Goal: Information Seeking & Learning: Find specific fact

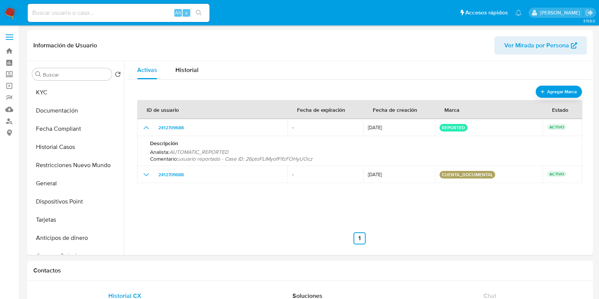
select select "10"
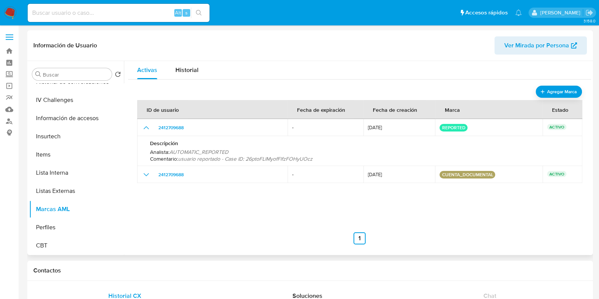
click at [390, 223] on nav "Anterior 1 Siguiente" at bounding box center [359, 232] width 445 height 24
click at [6, 123] on link "Buscador de personas" at bounding box center [45, 121] width 90 height 12
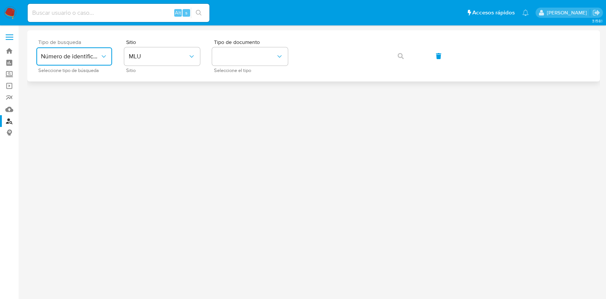
click at [103, 49] on button "Número de identificación" at bounding box center [74, 56] width 76 height 18
click at [75, 89] on div "Número de identificación" at bounding box center [72, 81] width 62 height 26
click at [138, 65] on button "site_id" at bounding box center [162, 56] width 76 height 18
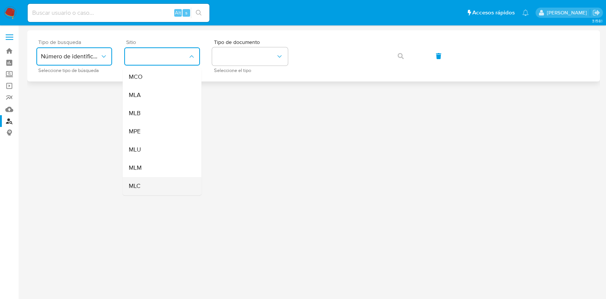
click at [152, 181] on div "MLC" at bounding box center [160, 186] width 62 height 18
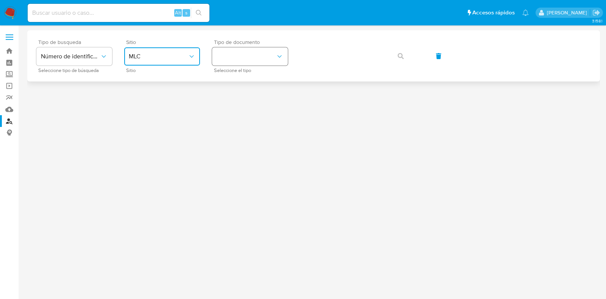
click at [238, 60] on button "identificationType" at bounding box center [250, 56] width 76 height 18
click at [241, 82] on div "RUT RUT" at bounding box center [248, 81] width 62 height 26
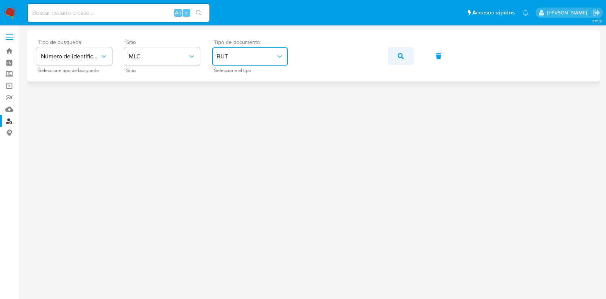
click at [404, 54] on icon "button" at bounding box center [401, 56] width 6 height 6
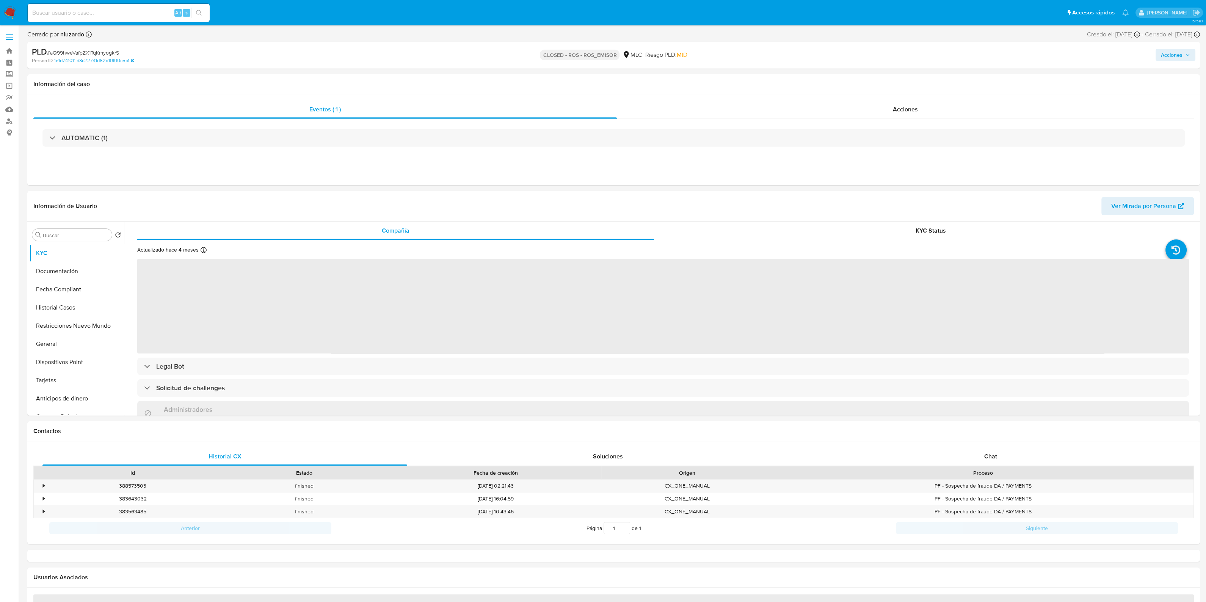
select select "10"
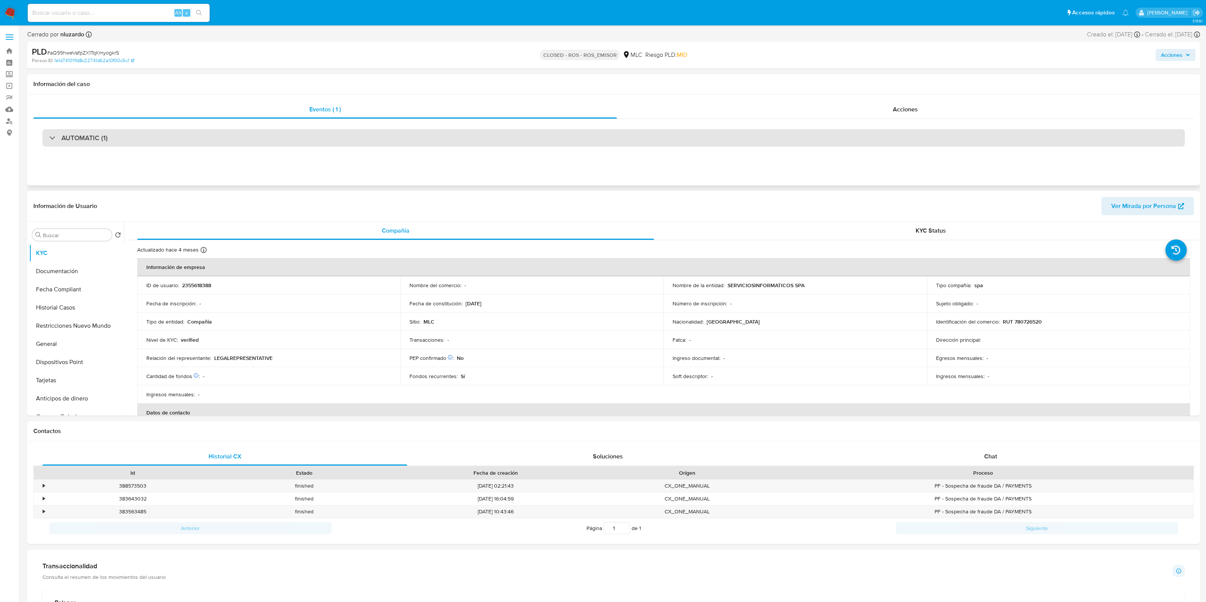
click at [235, 137] on div "AUTOMATIC (1)" at bounding box center [613, 137] width 1142 height 17
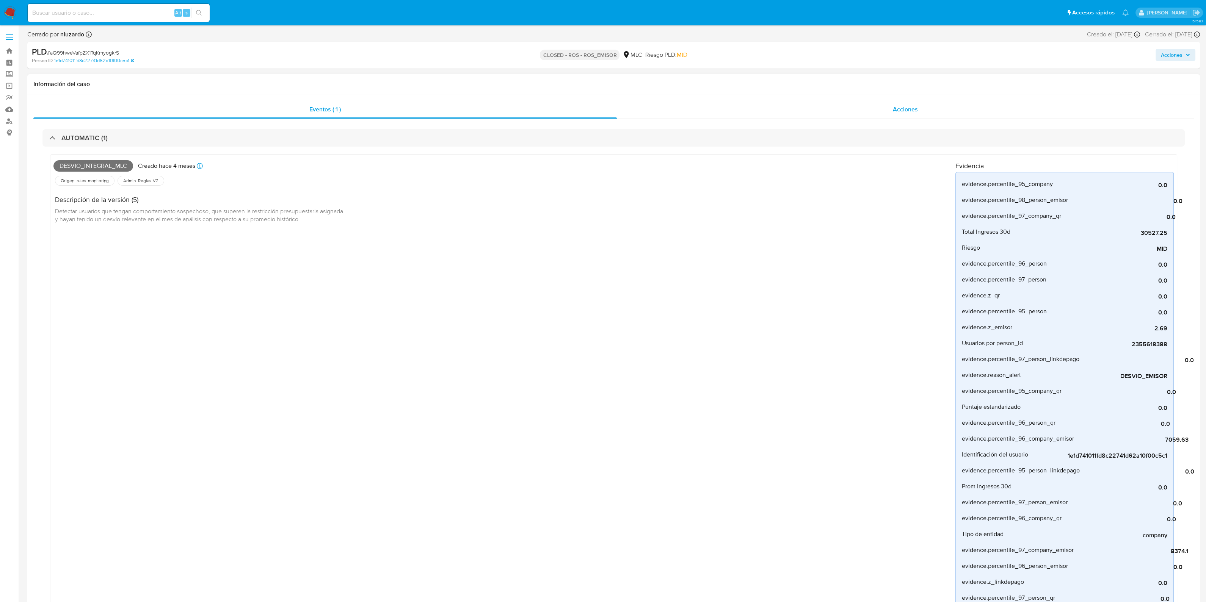
click at [832, 116] on div "Acciones" at bounding box center [905, 109] width 577 height 18
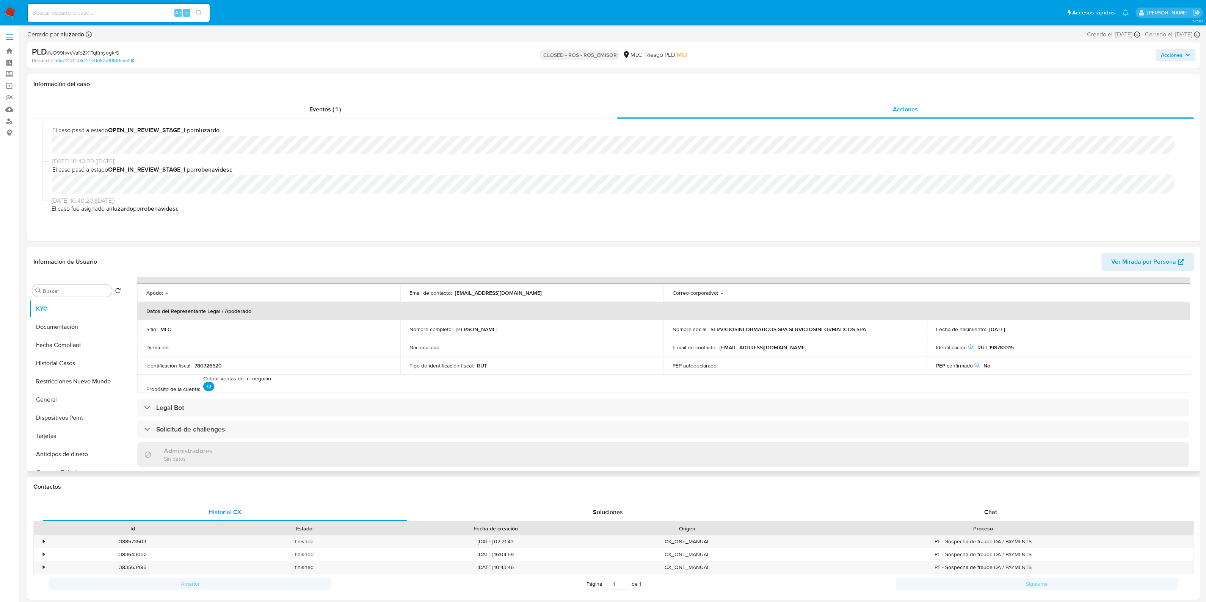
scroll to position [56, 0]
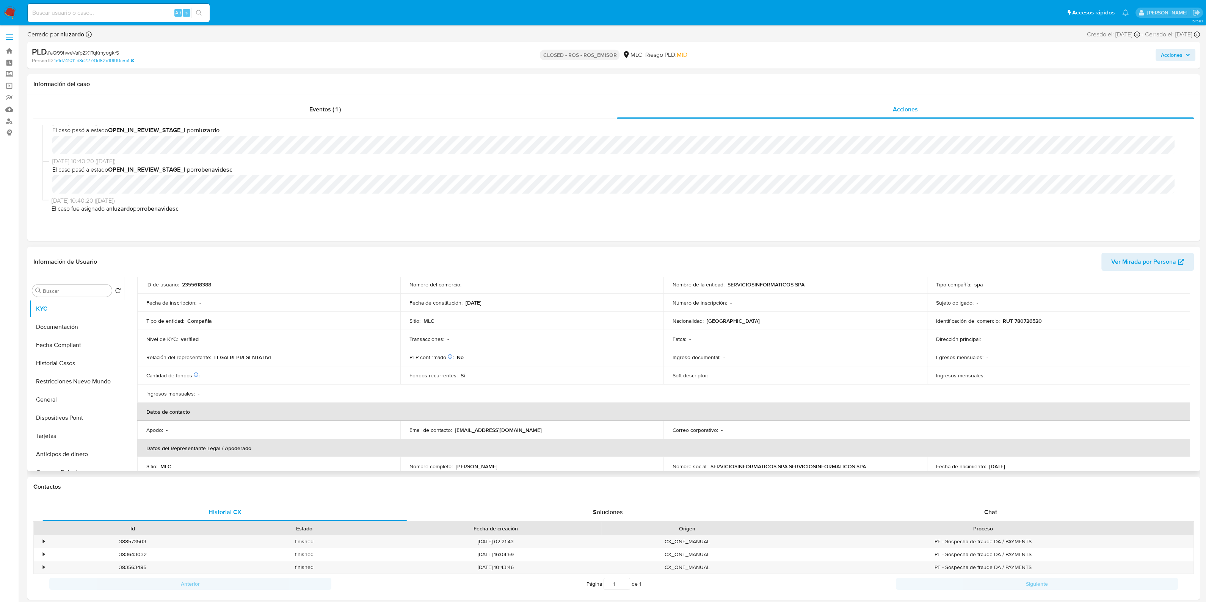
click at [1128, 262] on span "Ver Mirada por Persona" at bounding box center [1143, 262] width 65 height 18
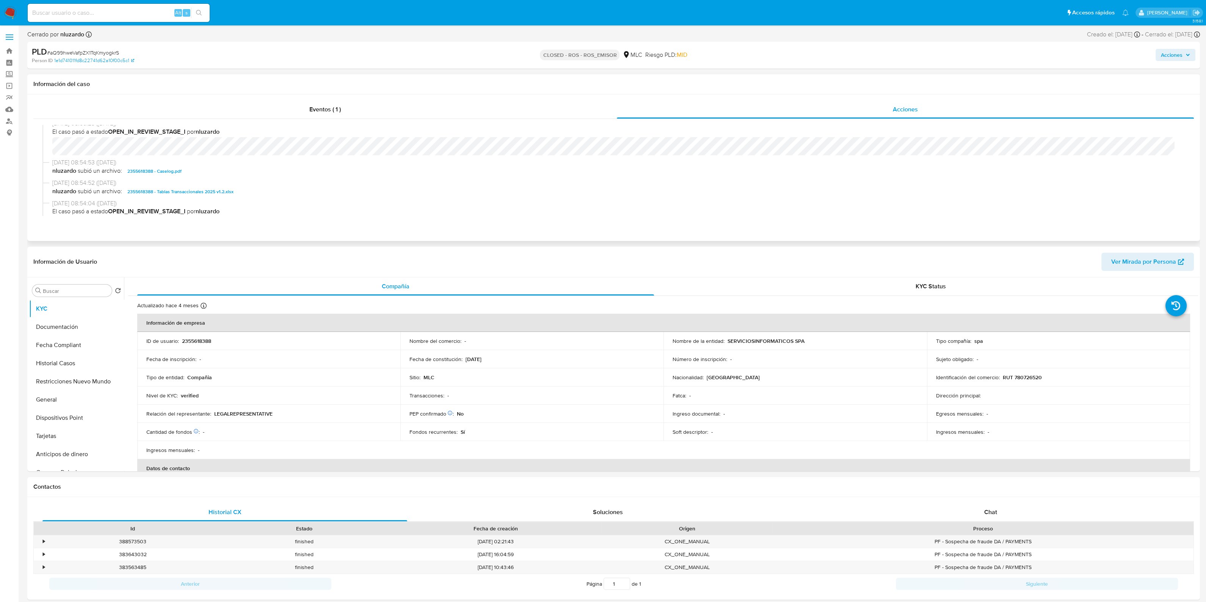
scroll to position [343, 0]
click at [218, 342] on div "ID de usuario : 2355618388" at bounding box center [268, 341] width 245 height 7
click at [203, 344] on p "2355618388" at bounding box center [196, 341] width 29 height 7
copy p "2355618388"
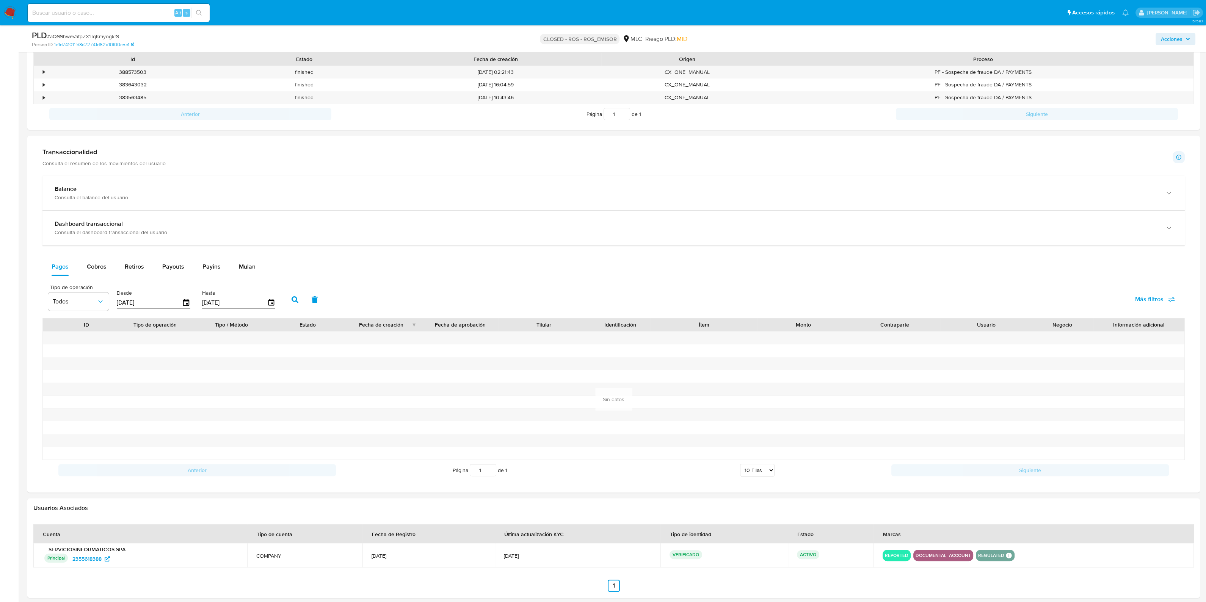
scroll to position [474, 0]
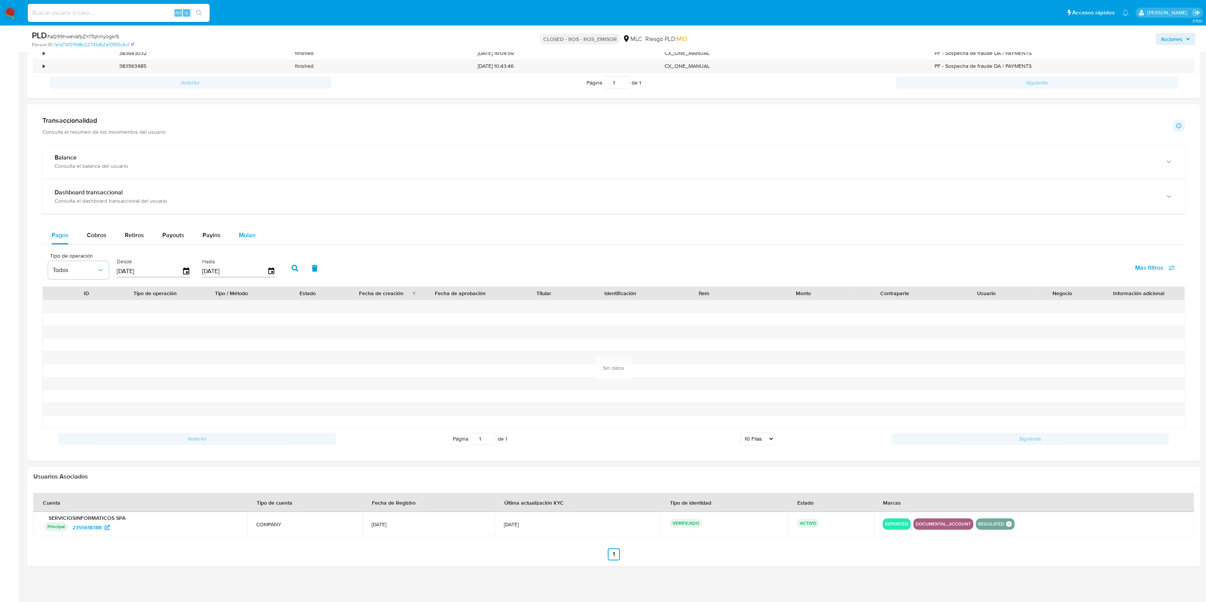
click at [251, 234] on span "Mulan" at bounding box center [247, 235] width 17 height 9
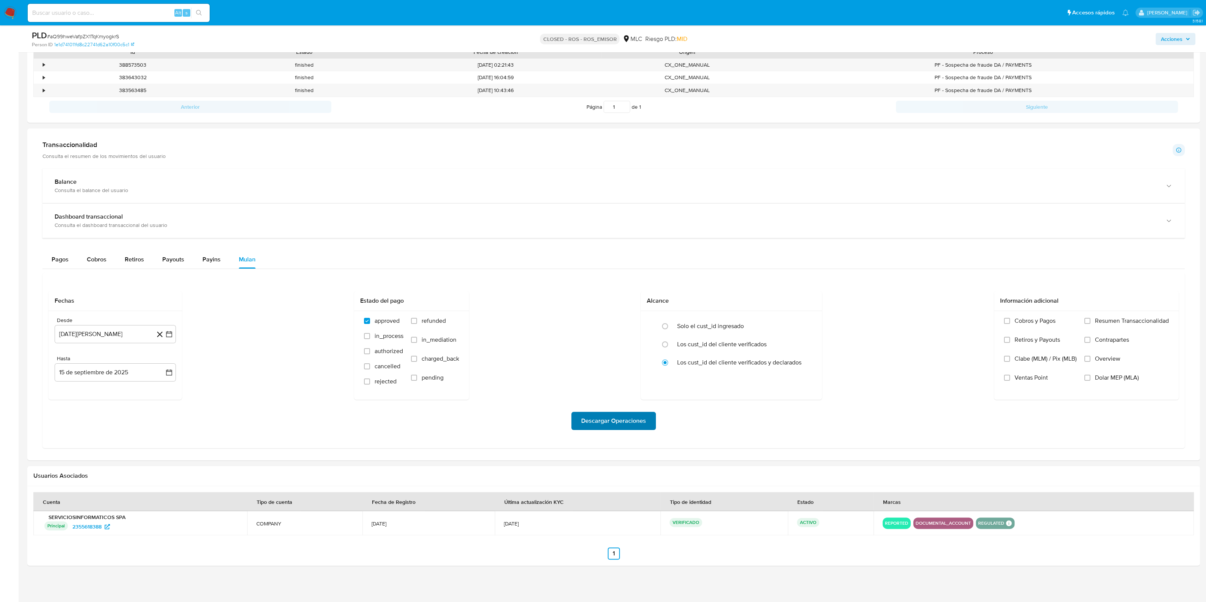
click at [611, 415] on span "Descargar Operaciones" at bounding box center [613, 421] width 65 height 17
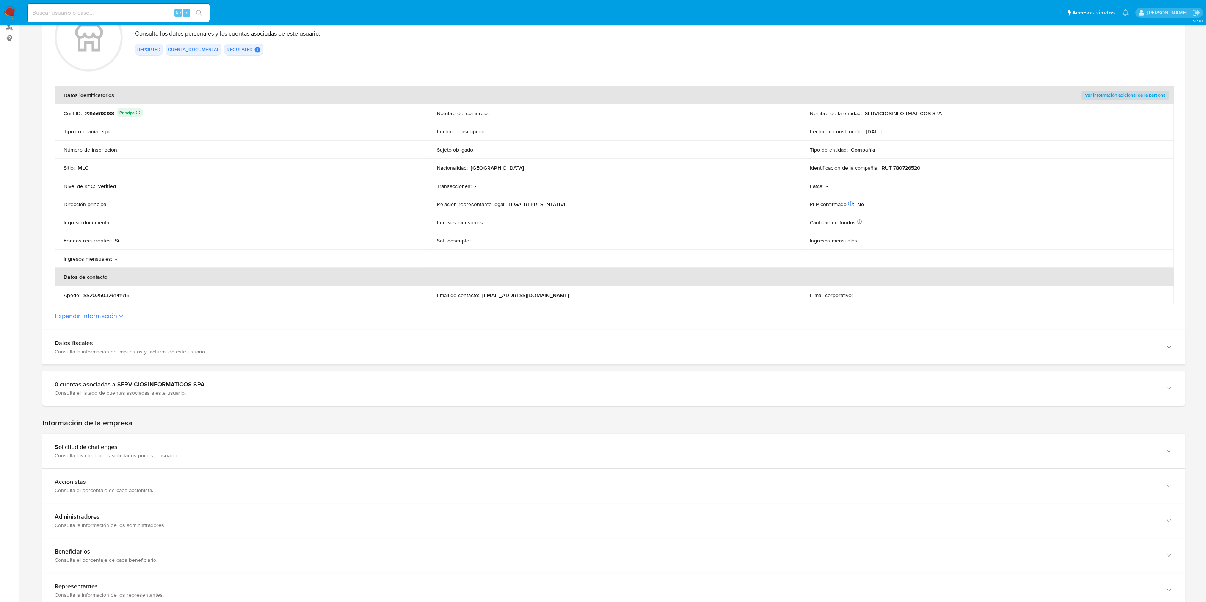
scroll to position [94, 0]
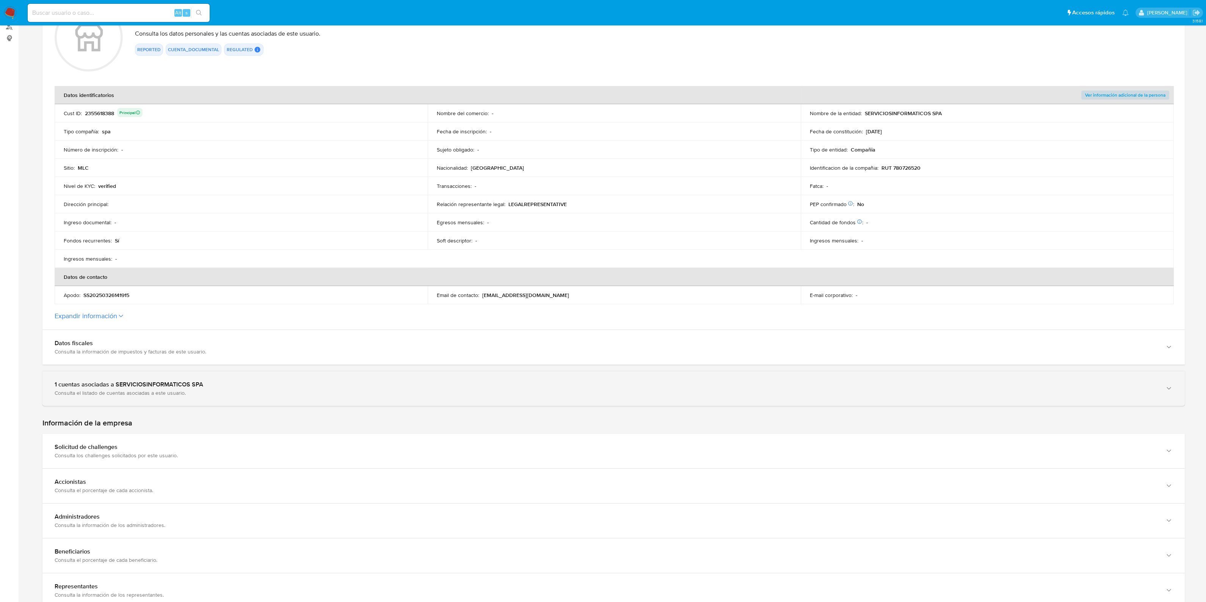
click at [253, 387] on div "1 cuentas asociadas a SERVICIOSINFORMATICOS SPA" at bounding box center [606, 385] width 1103 height 8
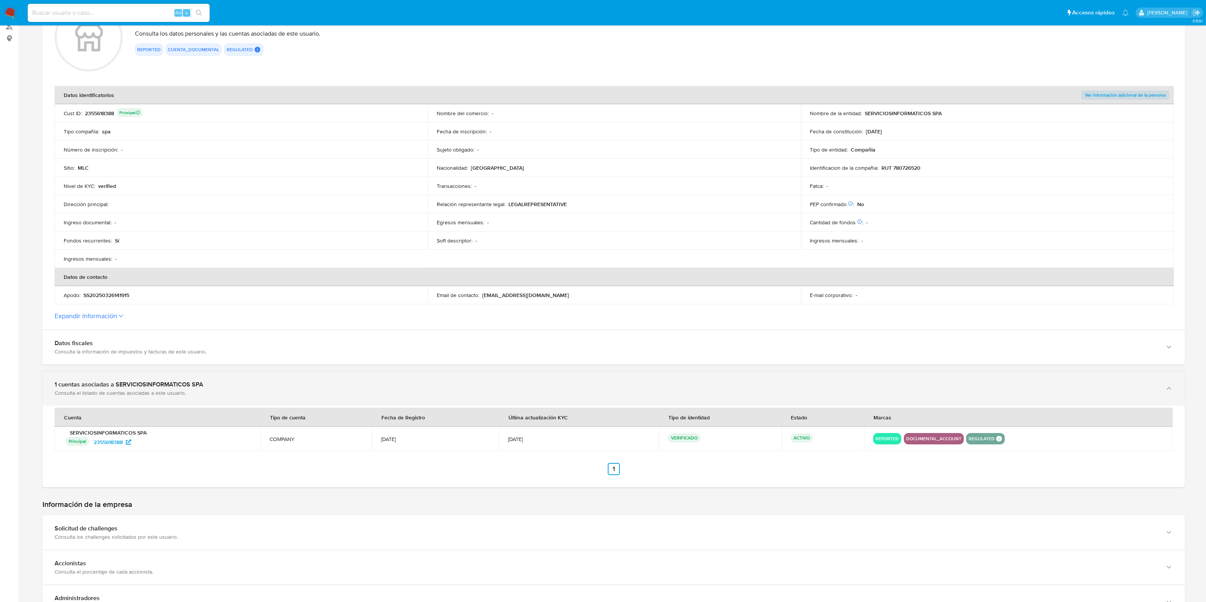
click at [254, 387] on div "1 cuentas asociadas a SERVICIOSINFORMATICOS SPA" at bounding box center [606, 385] width 1103 height 8
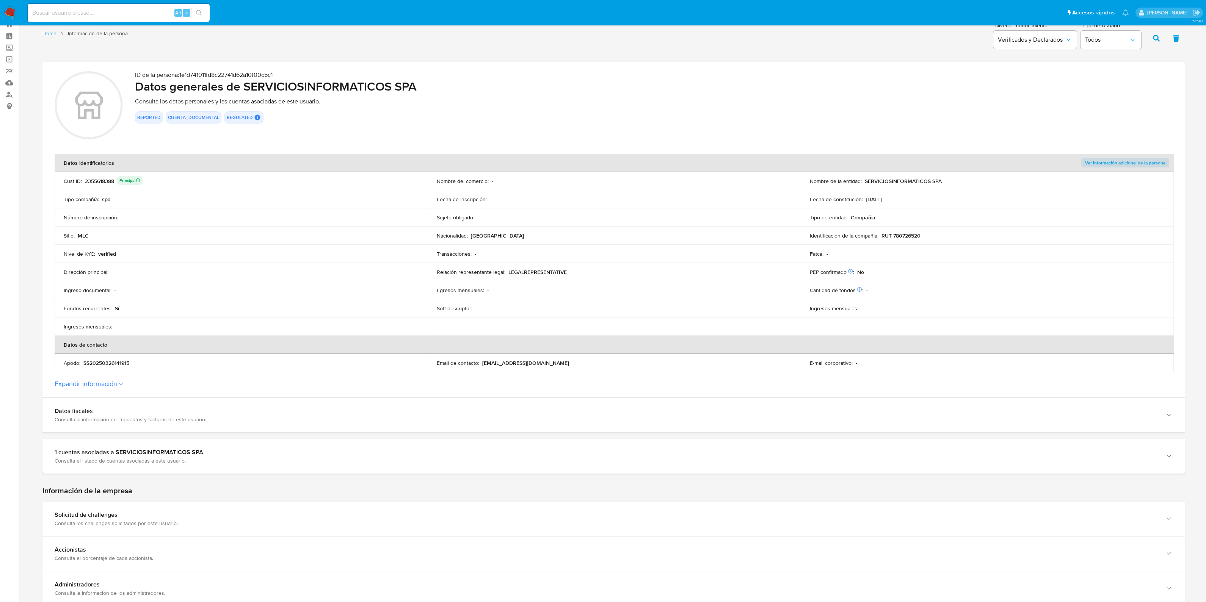
scroll to position [0, 0]
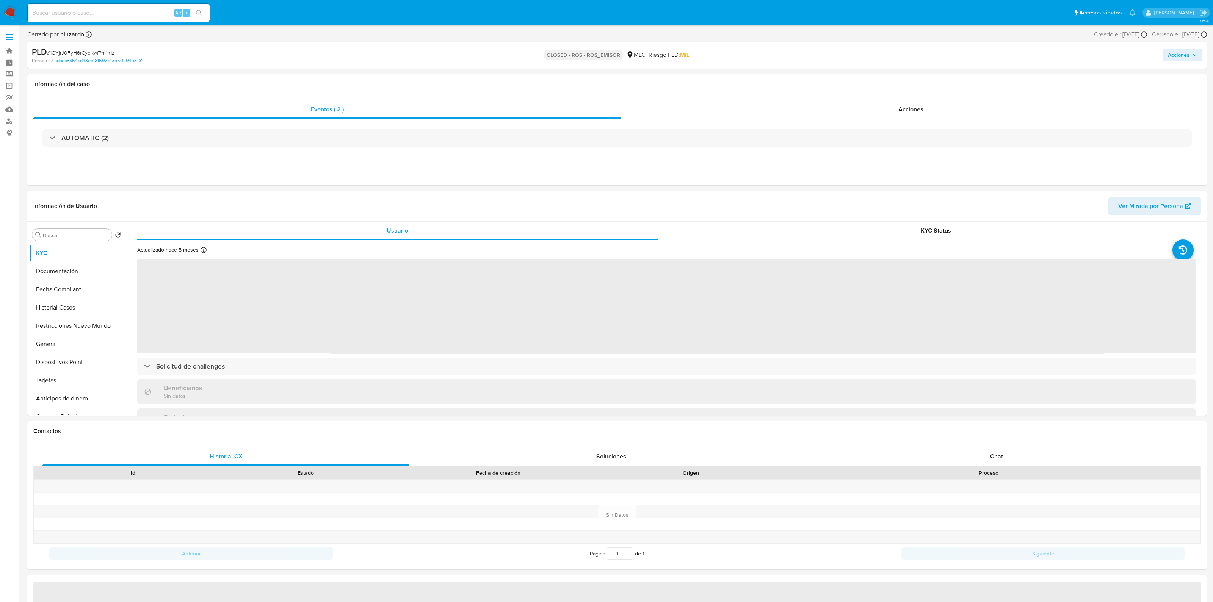
select select "10"
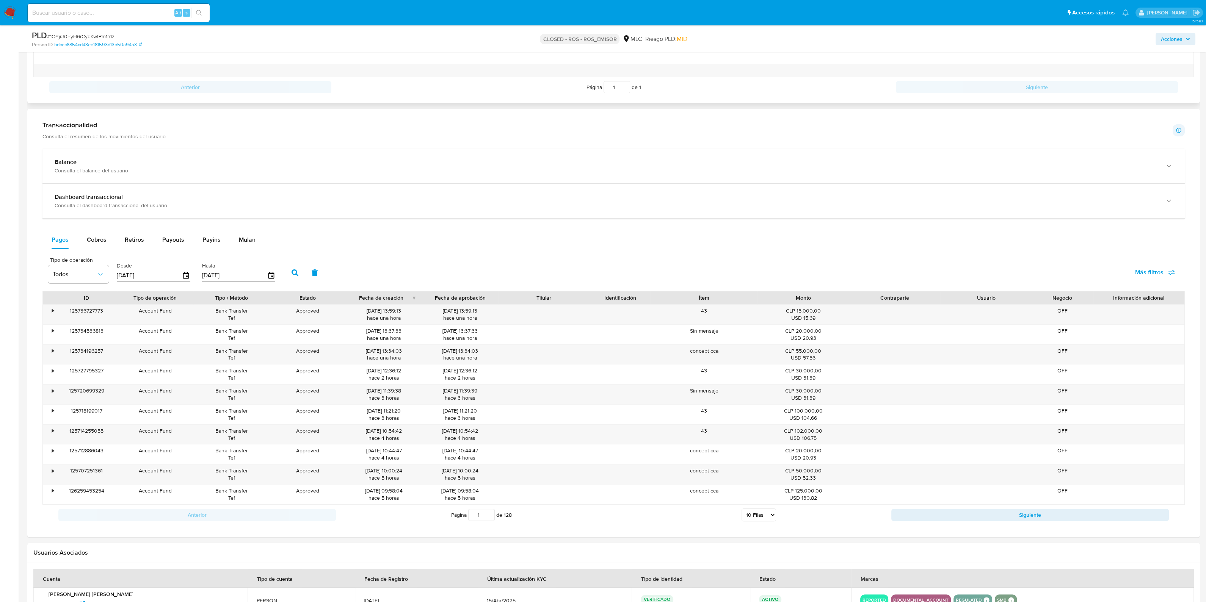
scroll to position [540, 0]
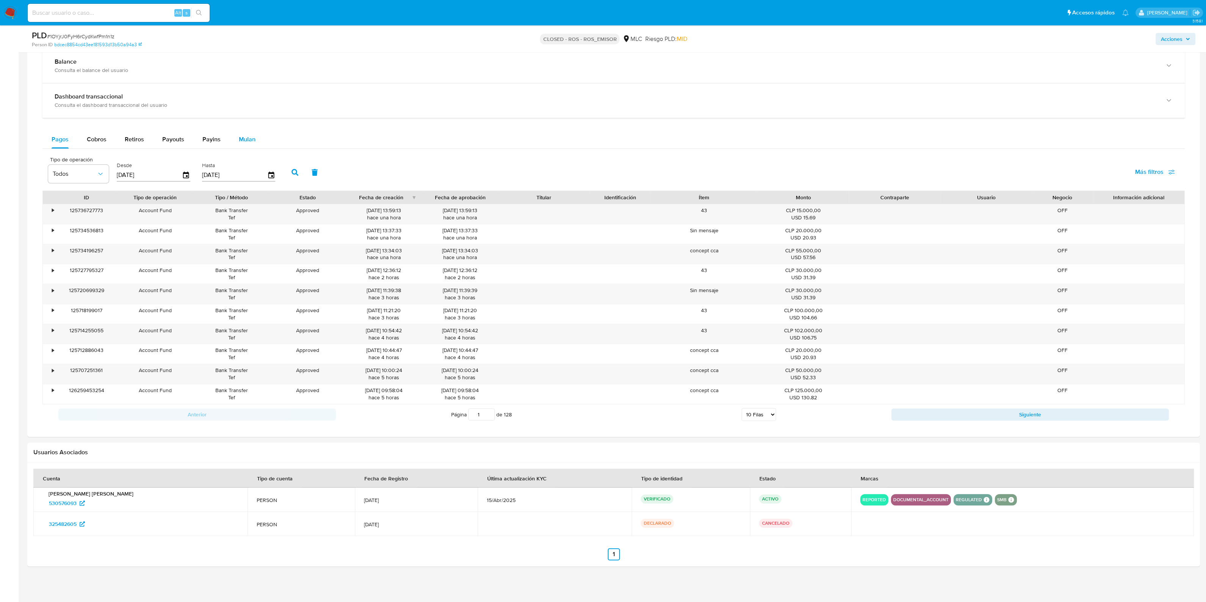
click at [258, 140] on button "Mulan" at bounding box center [247, 139] width 35 height 18
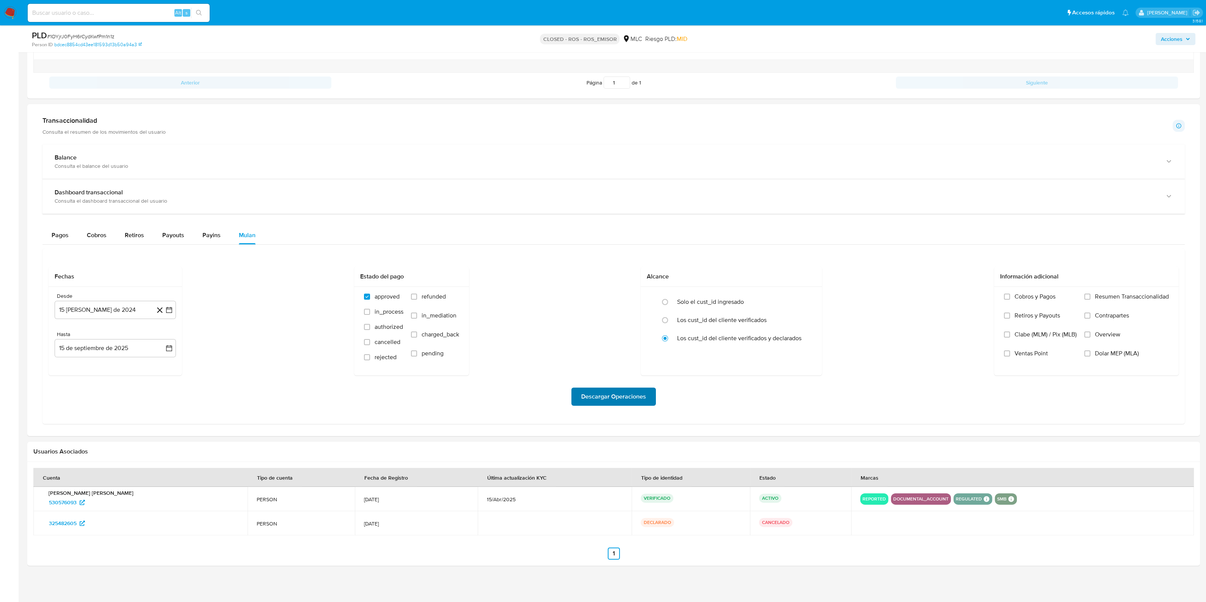
click at [612, 394] on span "Descargar Operaciones" at bounding box center [613, 397] width 65 height 17
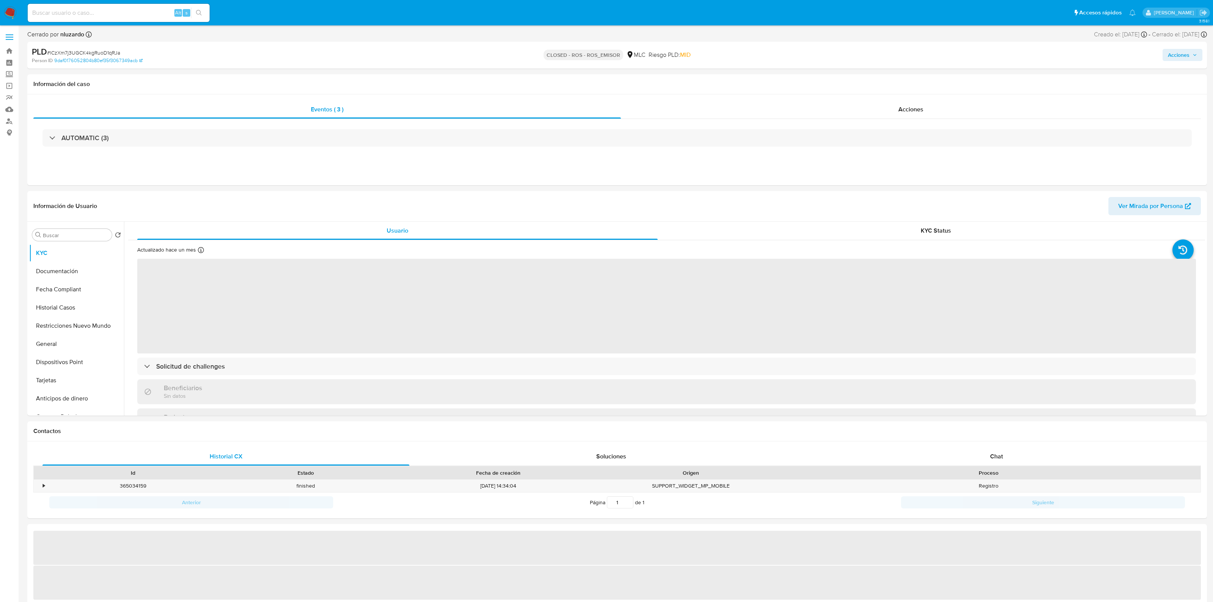
select select "10"
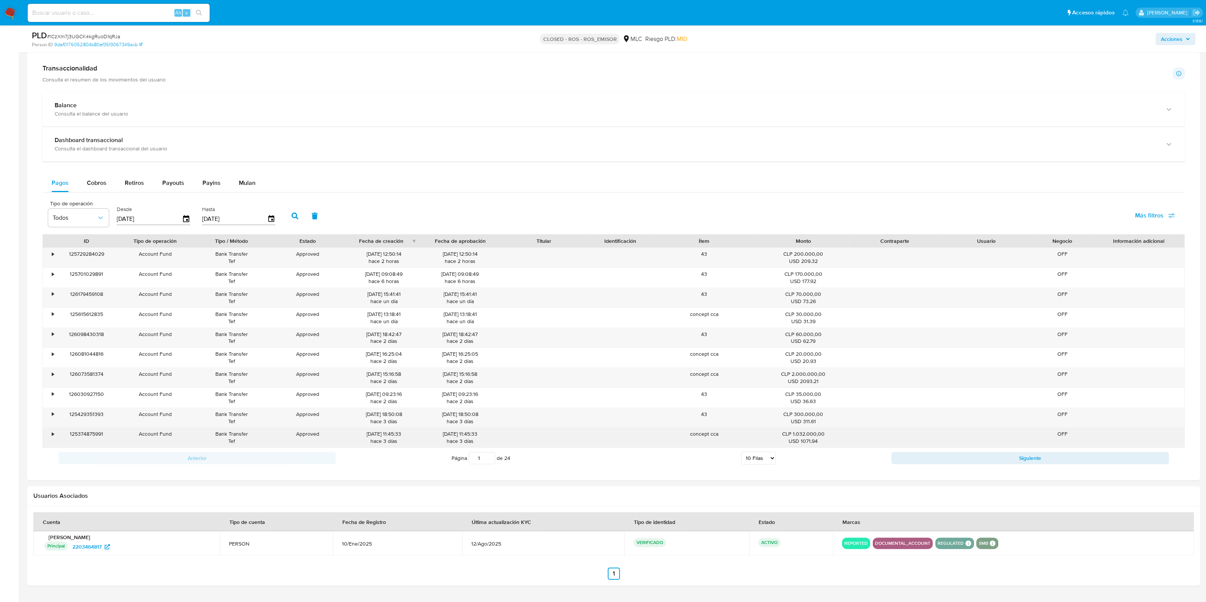
scroll to position [464, 0]
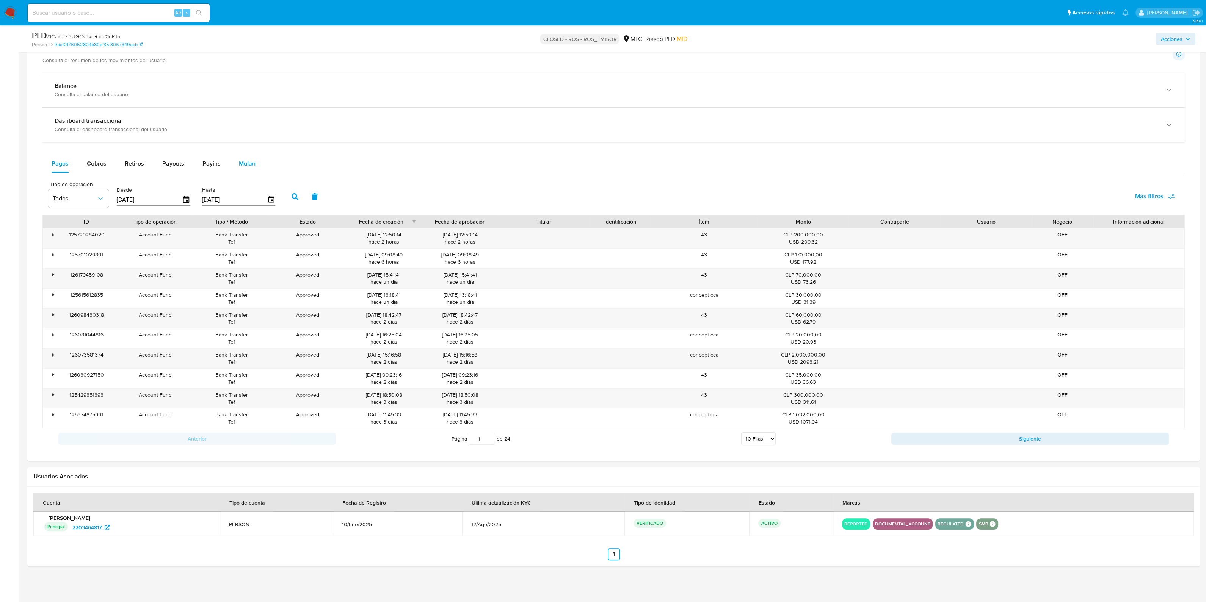
click at [258, 160] on button "Mulan" at bounding box center [247, 164] width 35 height 18
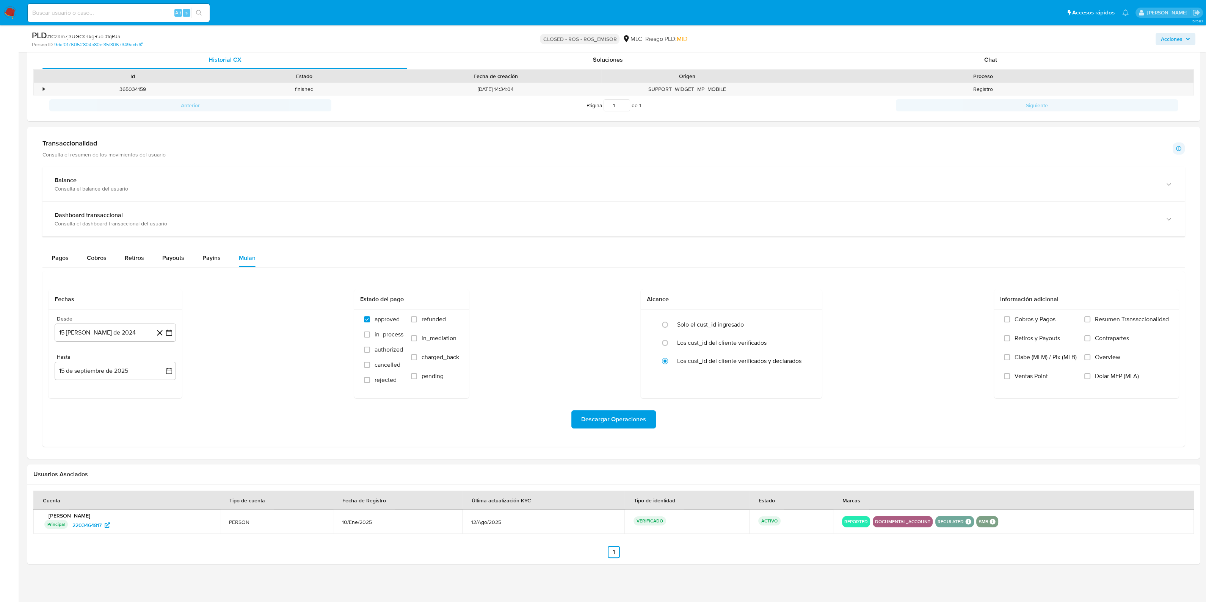
scroll to position [369, 0]
click at [627, 419] on span "Descargar Operaciones" at bounding box center [613, 420] width 65 height 17
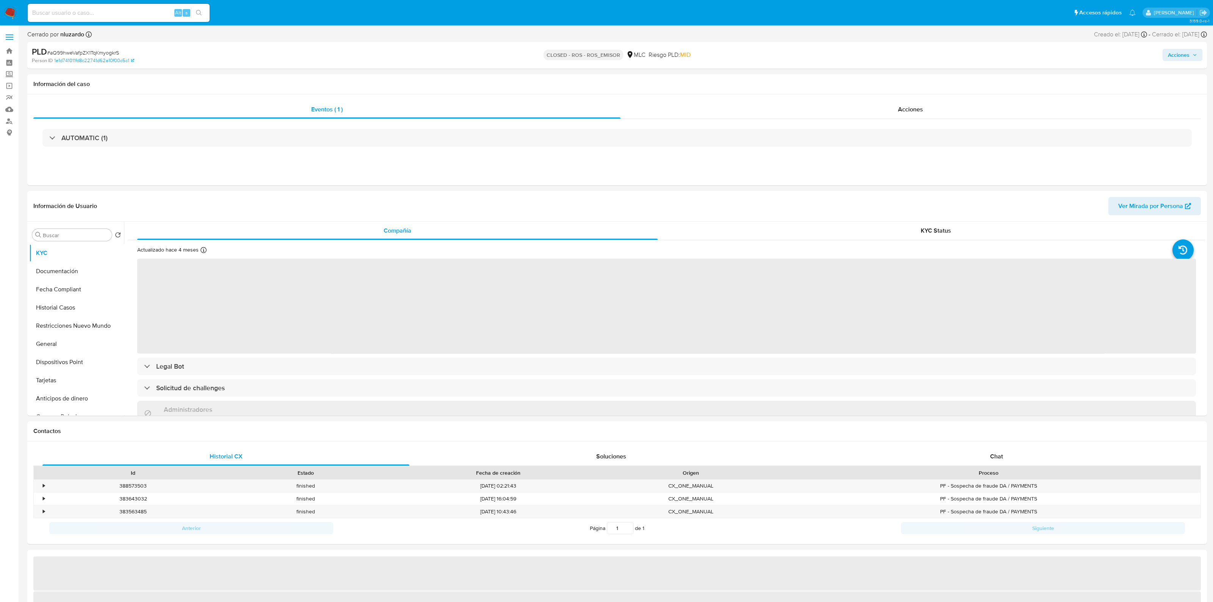
select select "10"
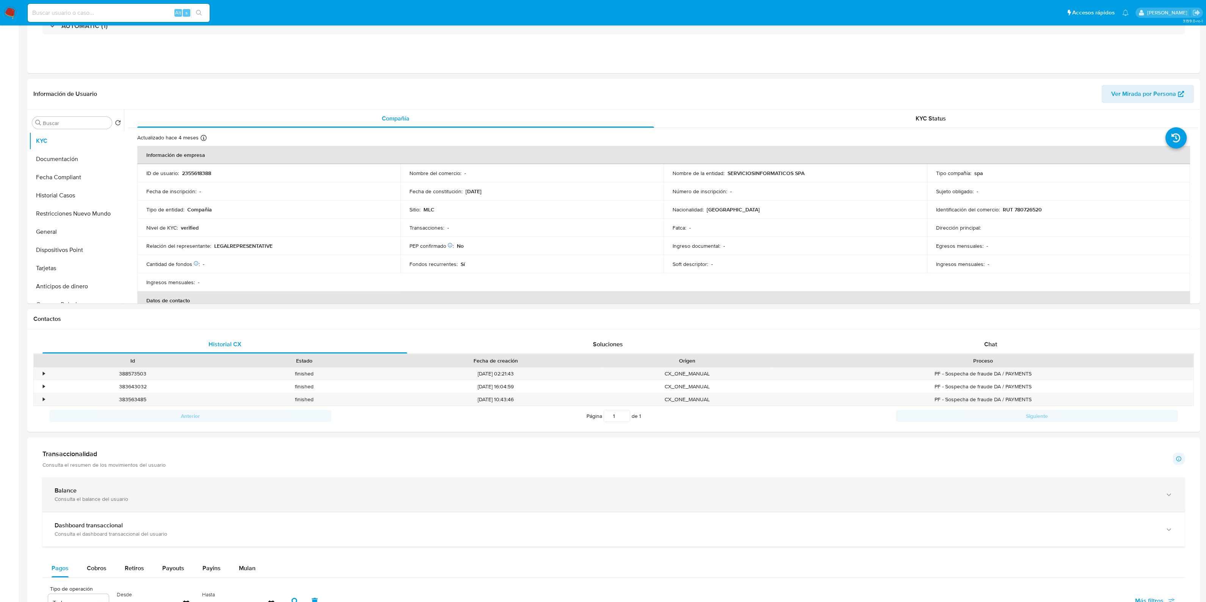
scroll to position [284, 0]
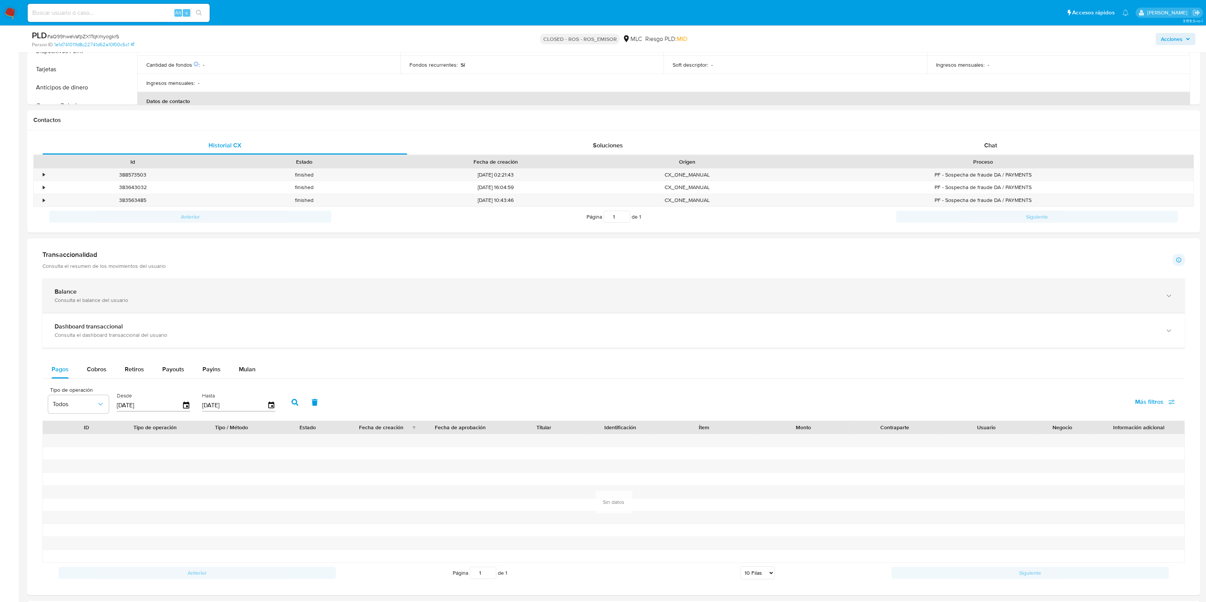
click at [413, 298] on div "Consulta el balance del usuario" at bounding box center [606, 300] width 1103 height 7
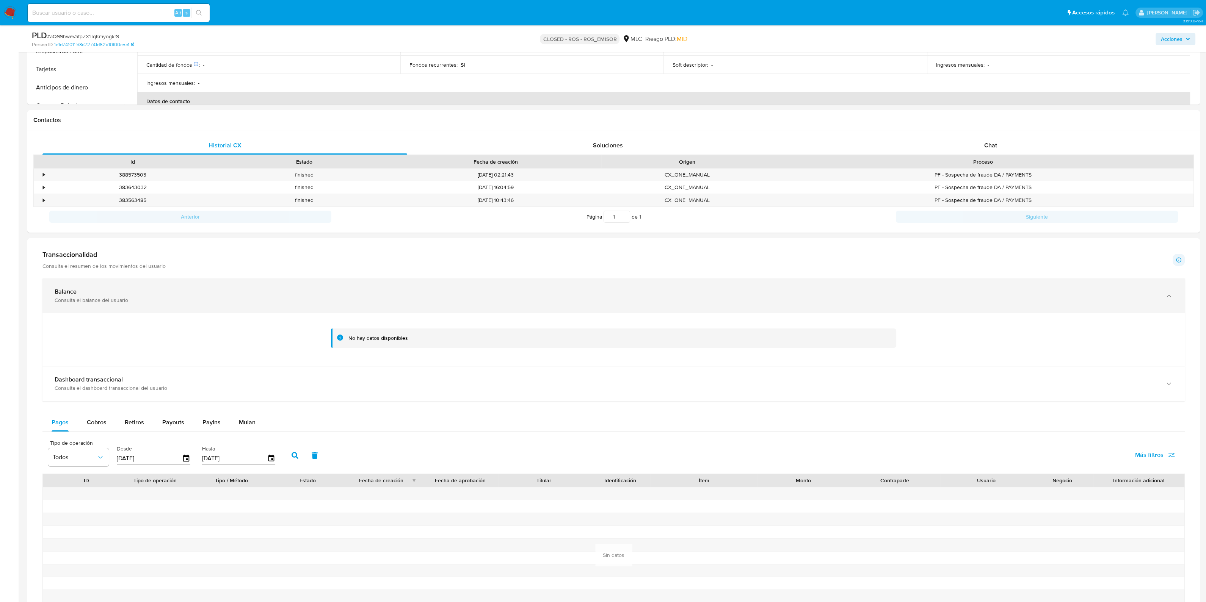
click at [413, 298] on div "Consulta el balance del usuario" at bounding box center [606, 300] width 1103 height 7
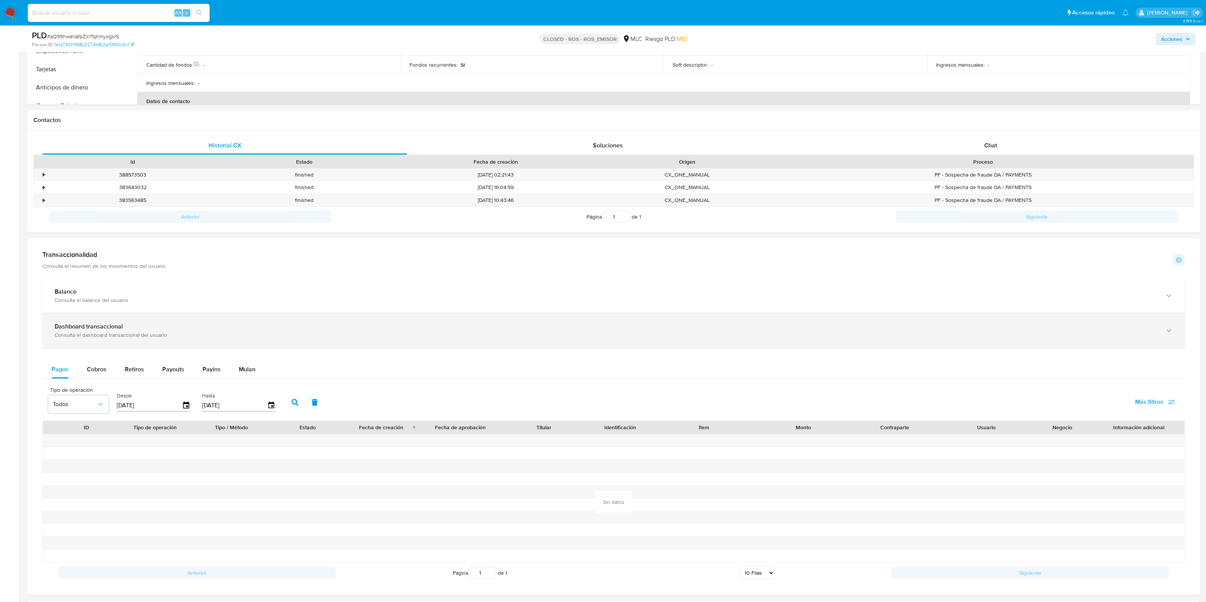
click at [412, 324] on div "Dashboard transaccional" at bounding box center [606, 327] width 1103 height 8
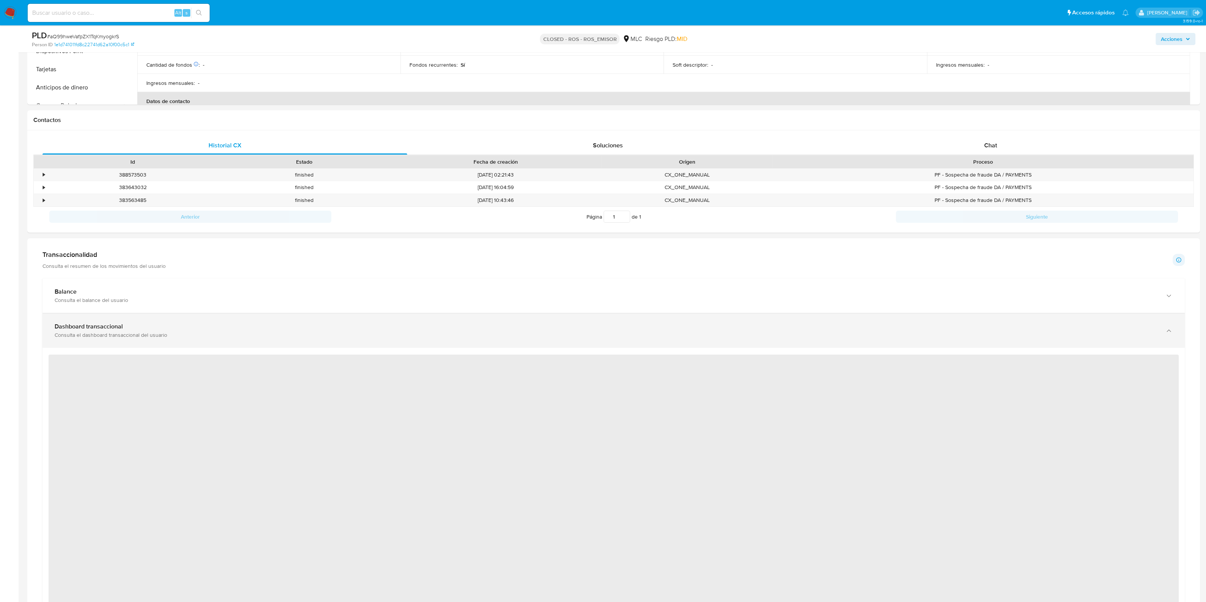
click at [412, 324] on div "Dashboard transaccional" at bounding box center [606, 327] width 1103 height 8
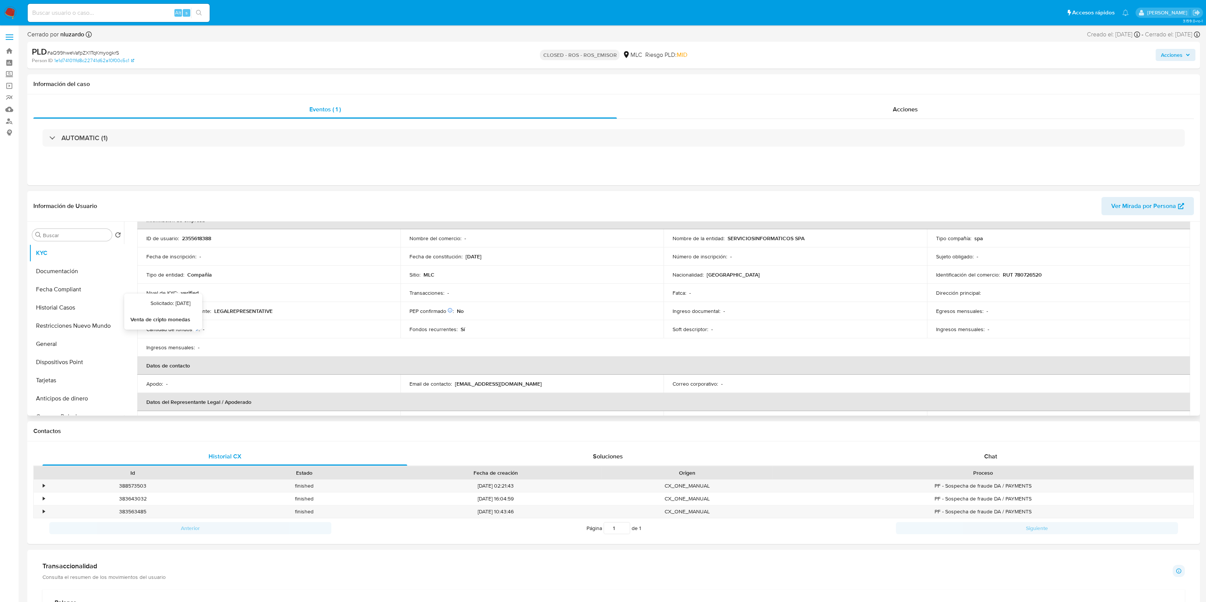
scroll to position [0, 0]
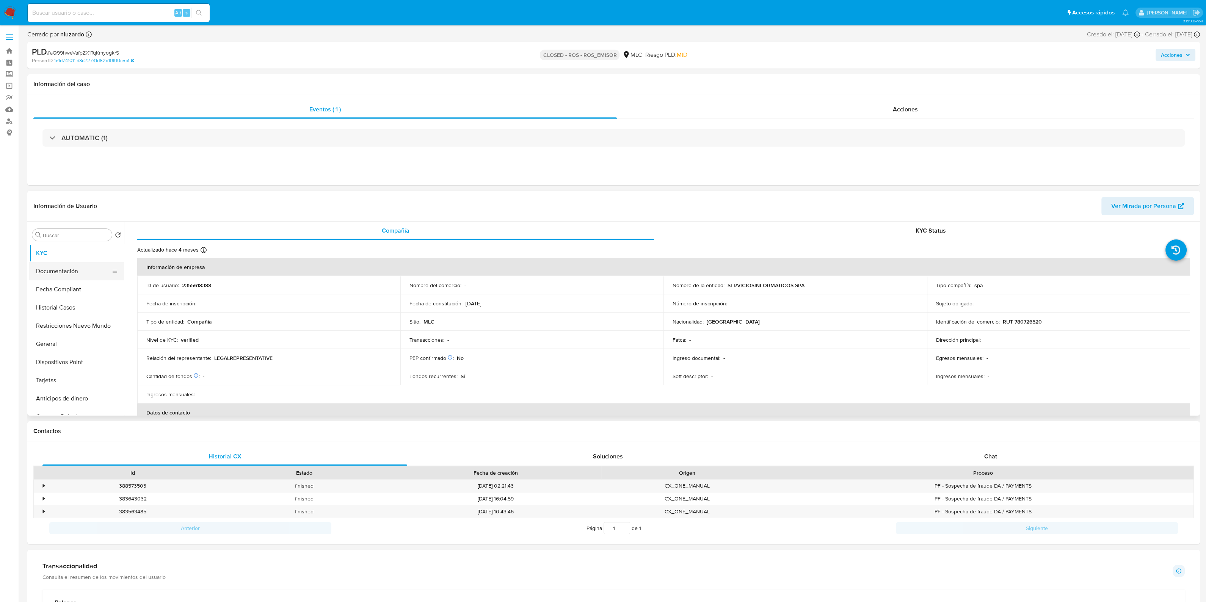
click at [64, 271] on button "Documentación" at bounding box center [73, 271] width 89 height 18
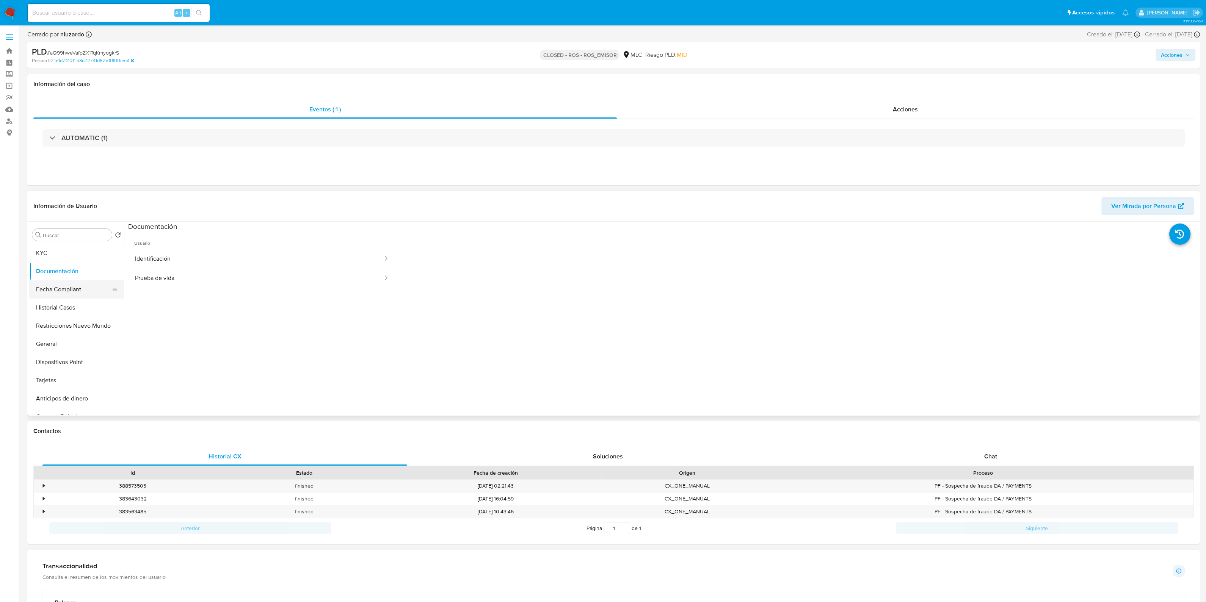
click at [78, 286] on button "Fecha Compliant" at bounding box center [73, 289] width 89 height 18
click at [70, 276] on button "Documentación" at bounding box center [73, 271] width 89 height 18
click at [75, 255] on button "KYC" at bounding box center [73, 253] width 89 height 18
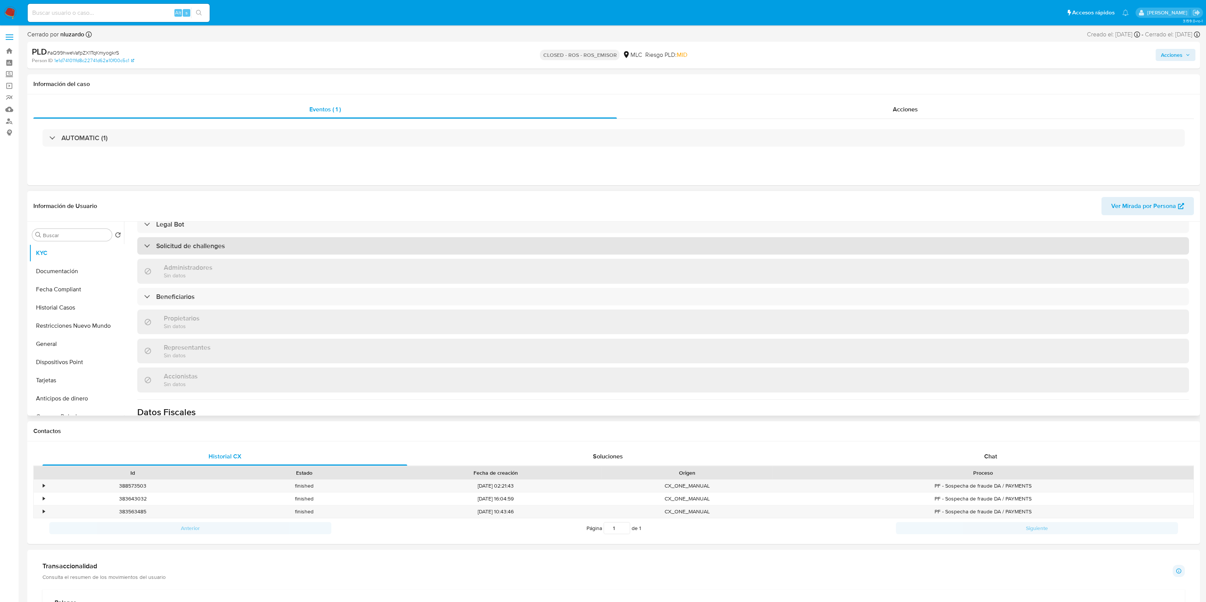
click at [255, 251] on div "Solicitud de challenges" at bounding box center [662, 245] width 1051 height 17
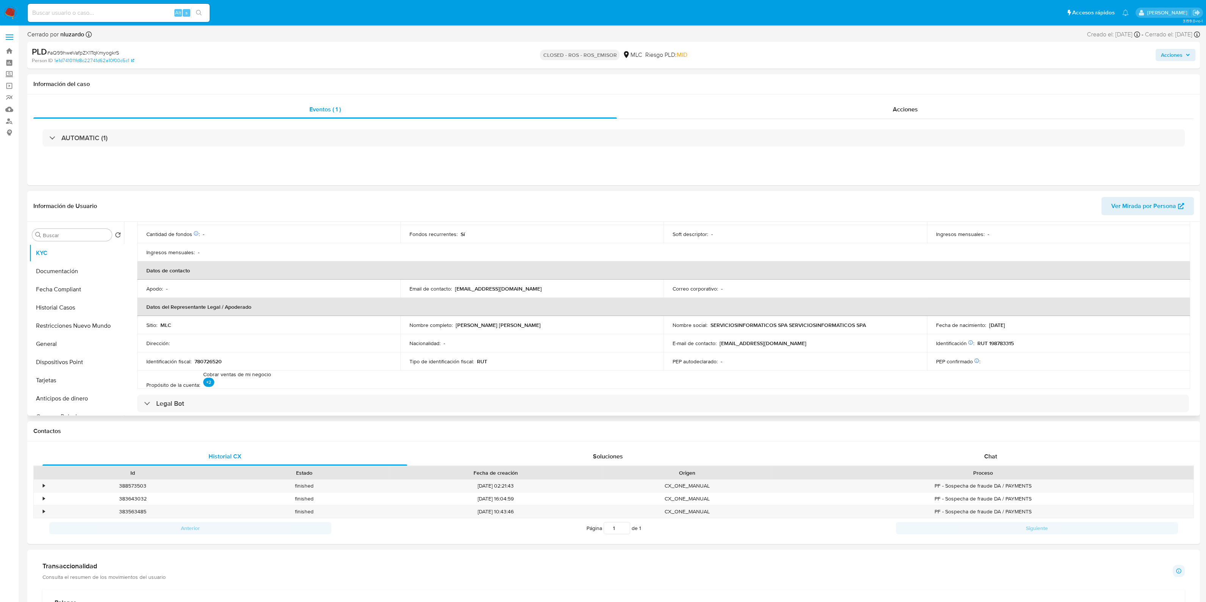
scroll to position [321, 0]
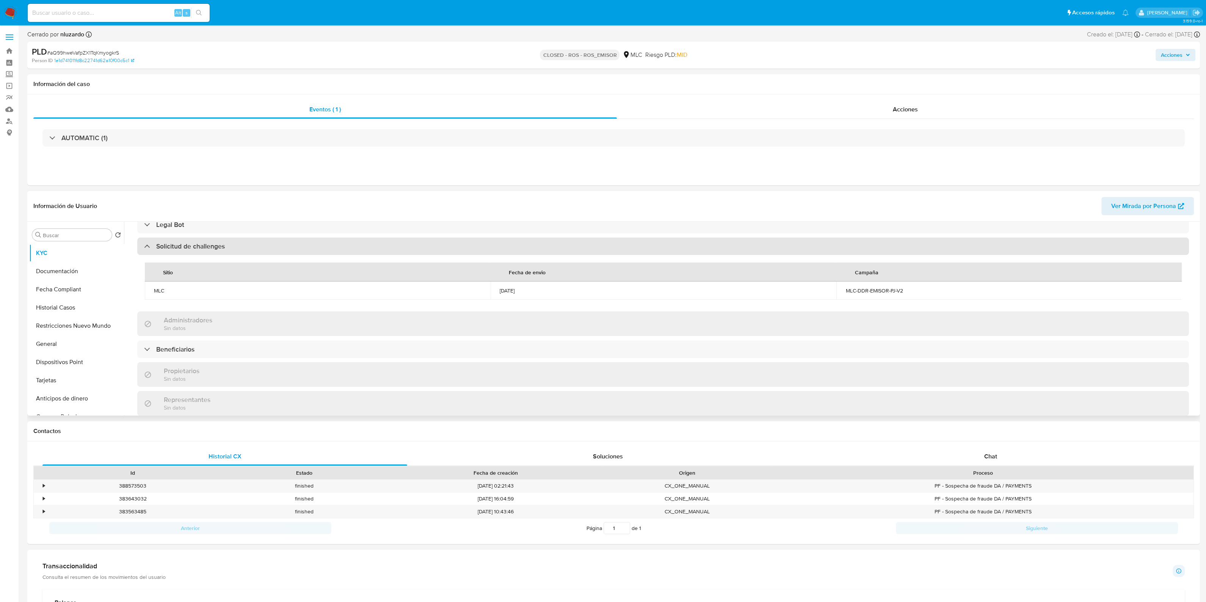
click at [255, 251] on div "Solicitud de challenges" at bounding box center [662, 246] width 1051 height 17
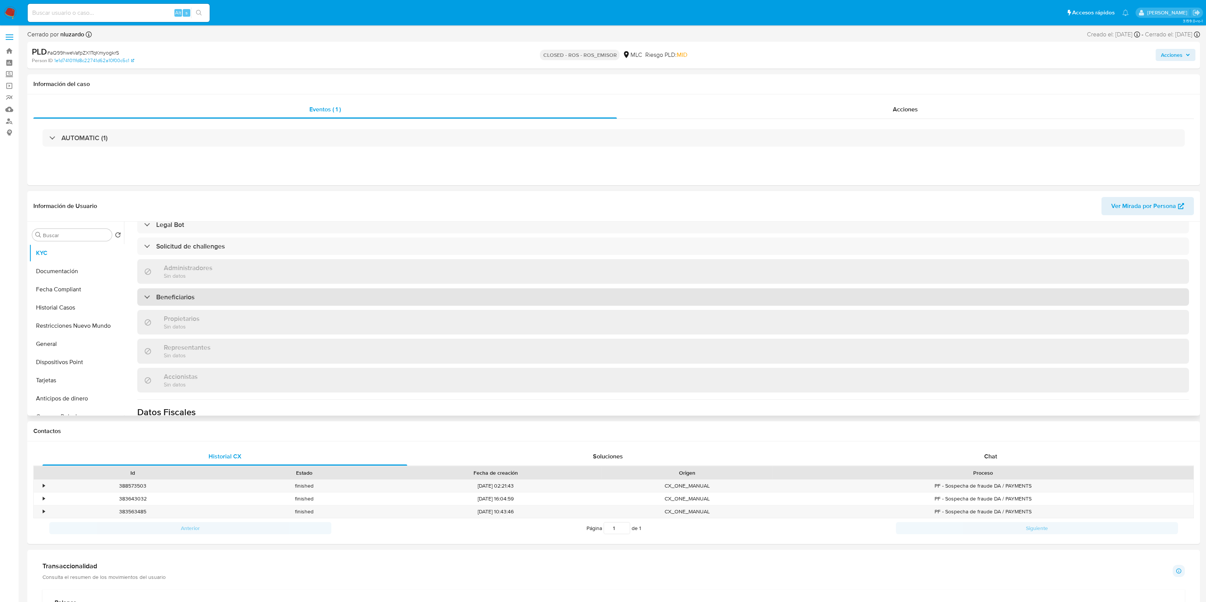
click at [256, 301] on div "Beneficiarios" at bounding box center [662, 296] width 1051 height 17
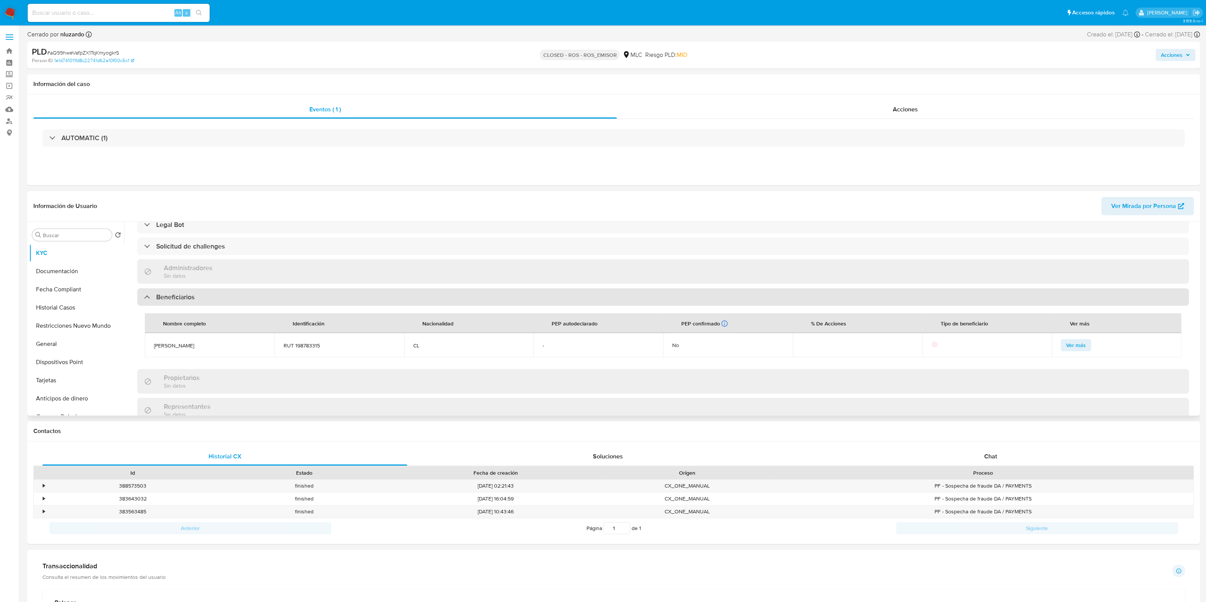
click at [256, 301] on div "Beneficiarios" at bounding box center [662, 296] width 1051 height 17
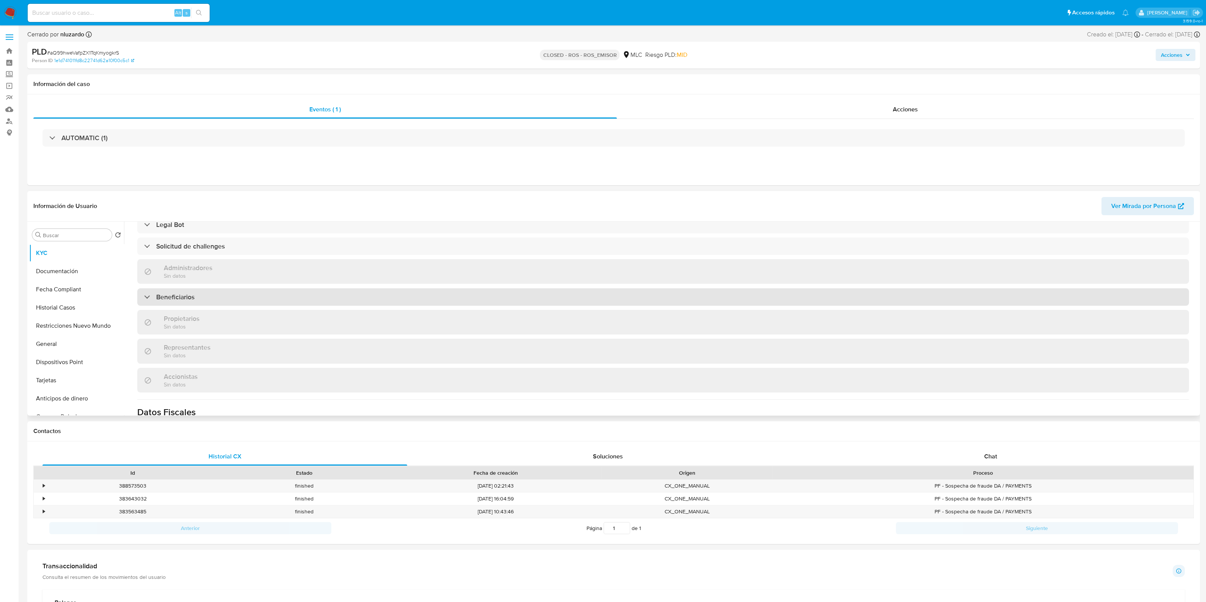
scroll to position [226, 0]
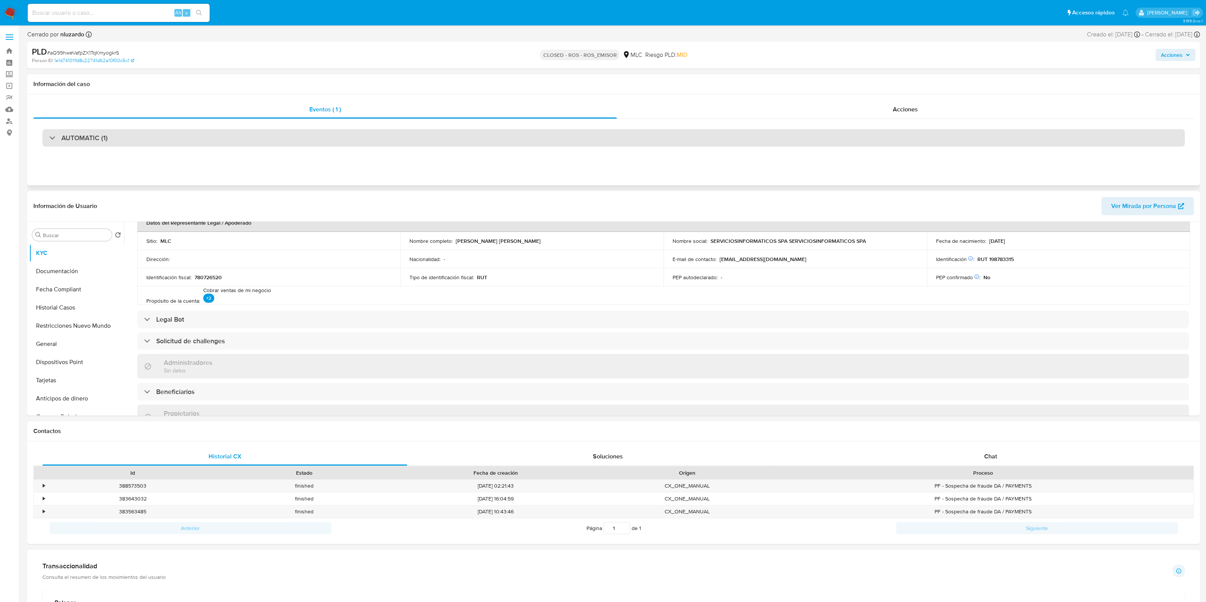
click at [458, 132] on div "AUTOMATIC (1)" at bounding box center [613, 137] width 1142 height 17
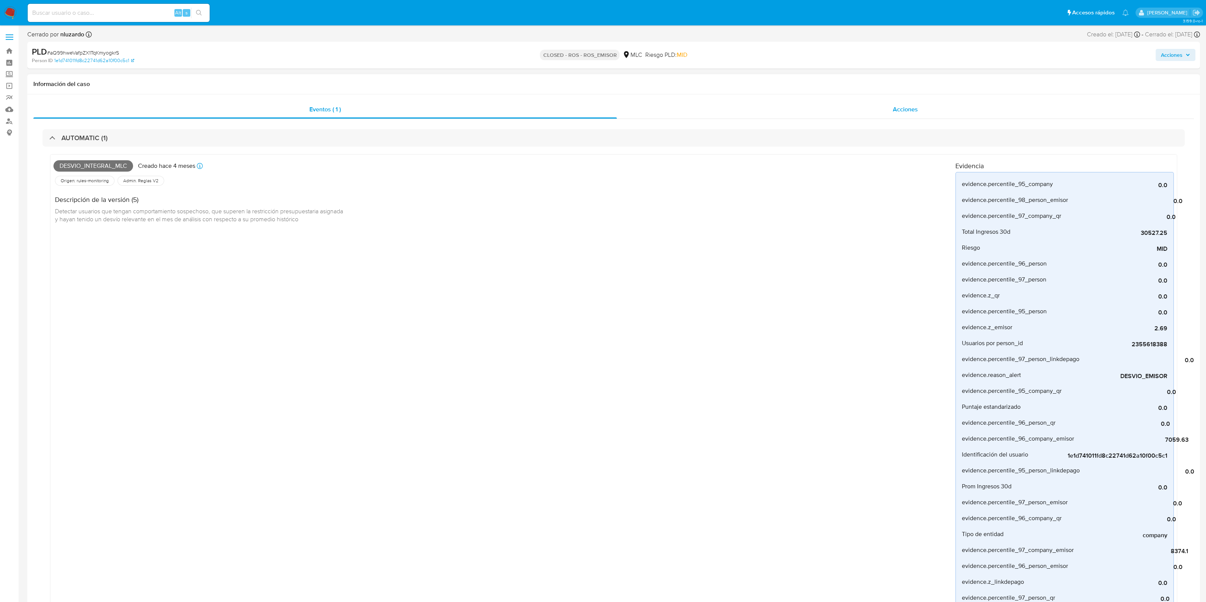
click at [876, 116] on div "Acciones" at bounding box center [905, 109] width 577 height 18
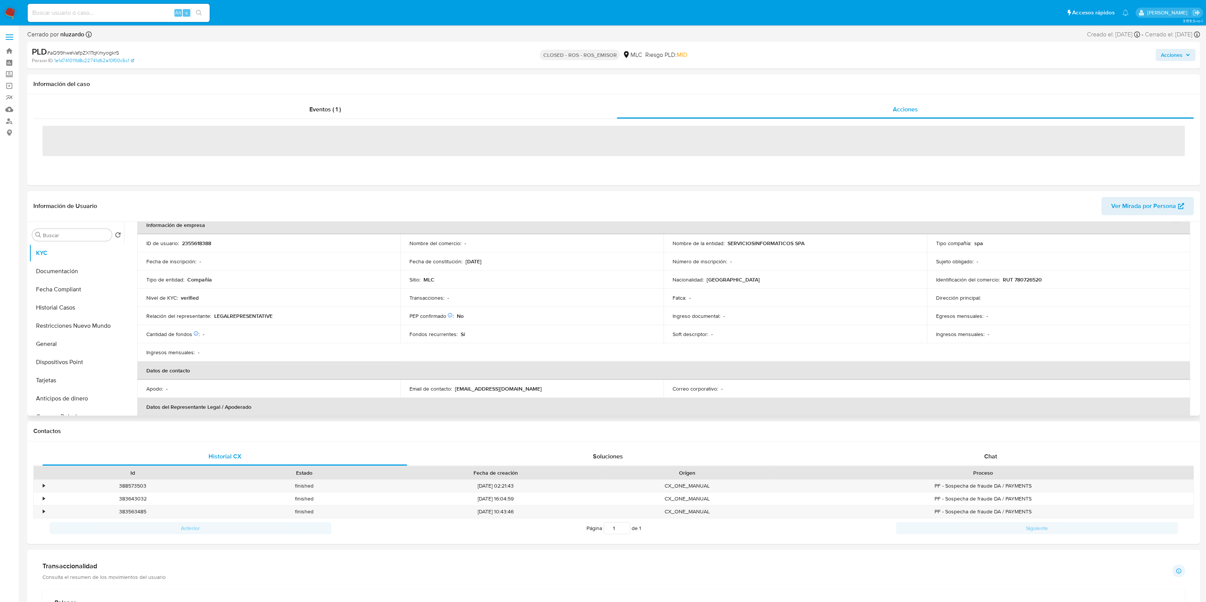
scroll to position [0, 0]
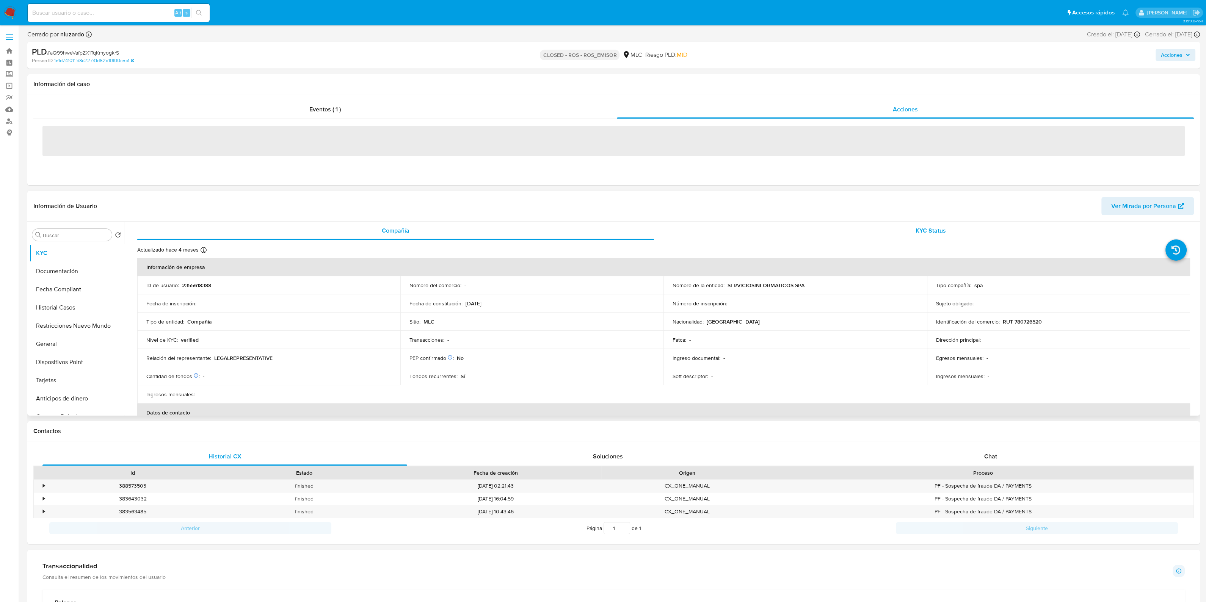
click at [920, 239] on div "KYC Status" at bounding box center [930, 231] width 517 height 18
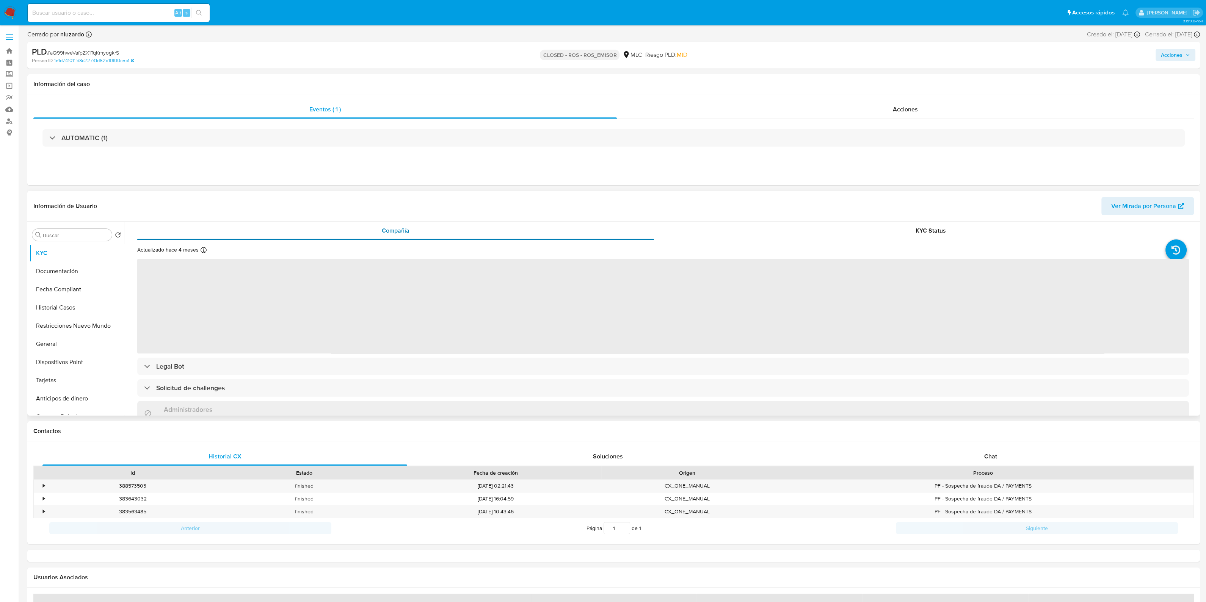
select select "10"
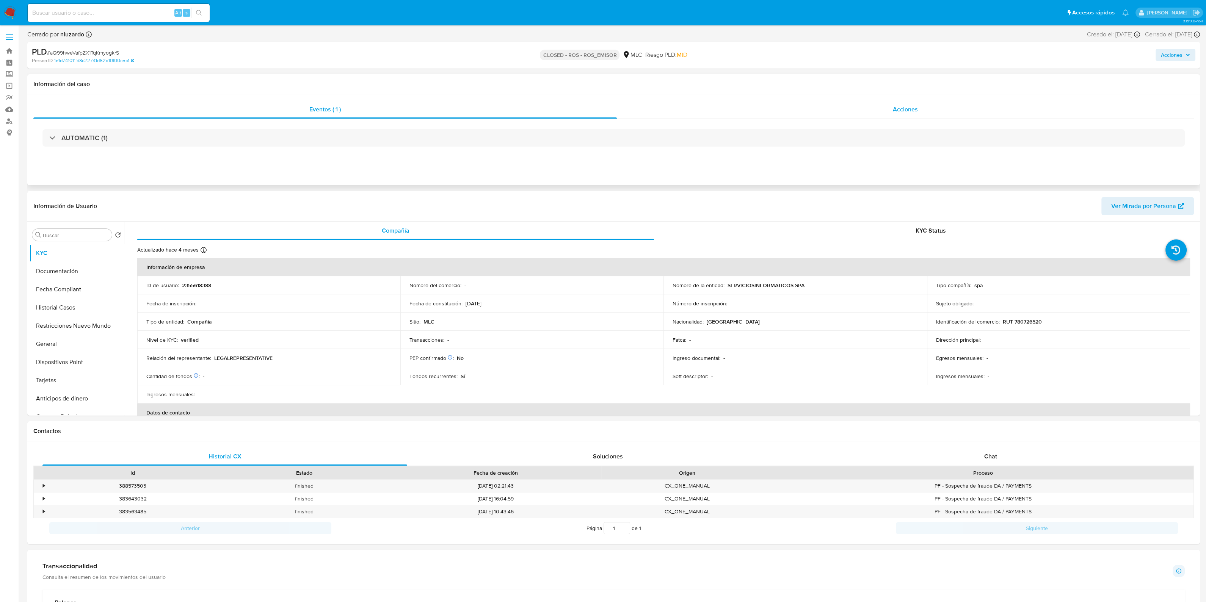
click at [927, 114] on div "Acciones" at bounding box center [905, 109] width 577 height 18
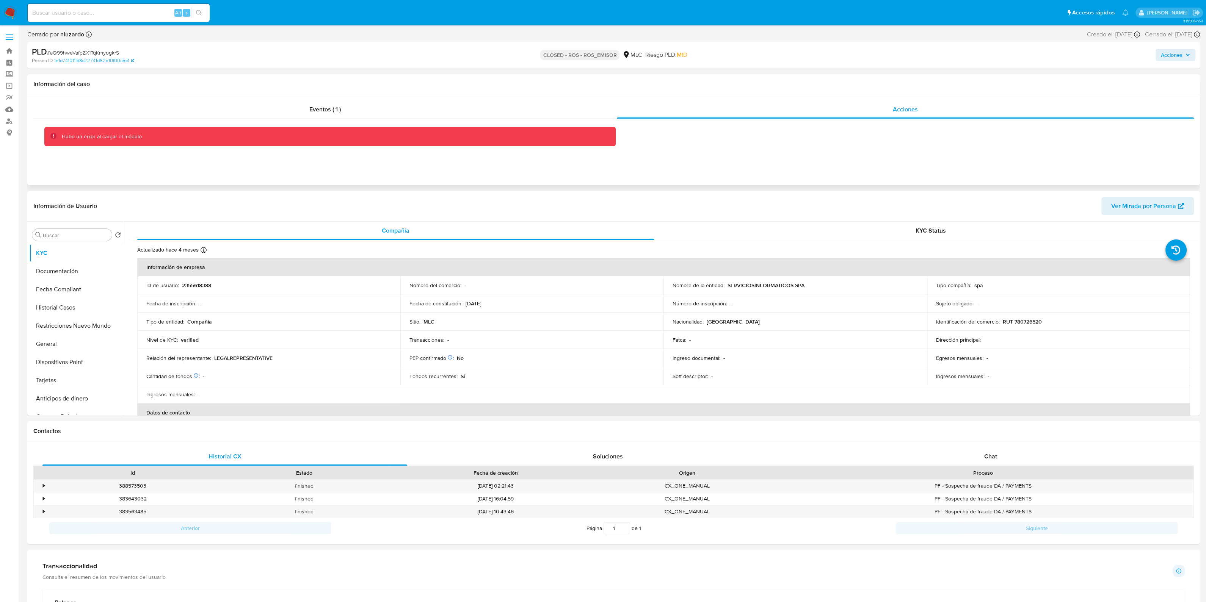
click at [138, 138] on div "Hubo un error al cargar el módulo" at bounding box center [102, 136] width 80 height 7
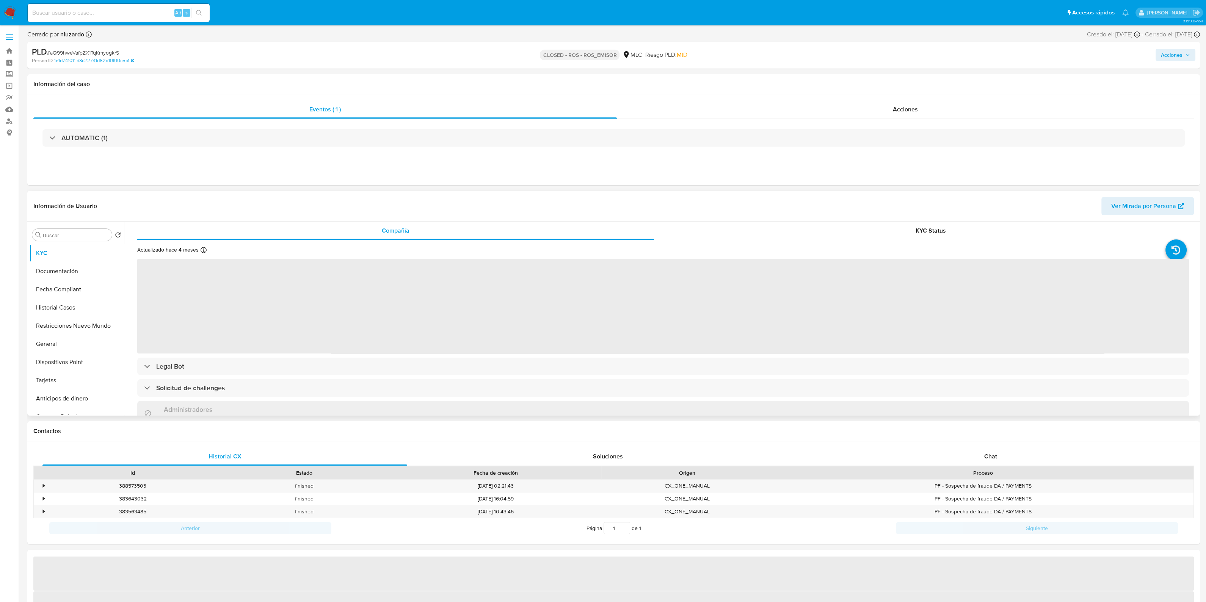
select select "10"
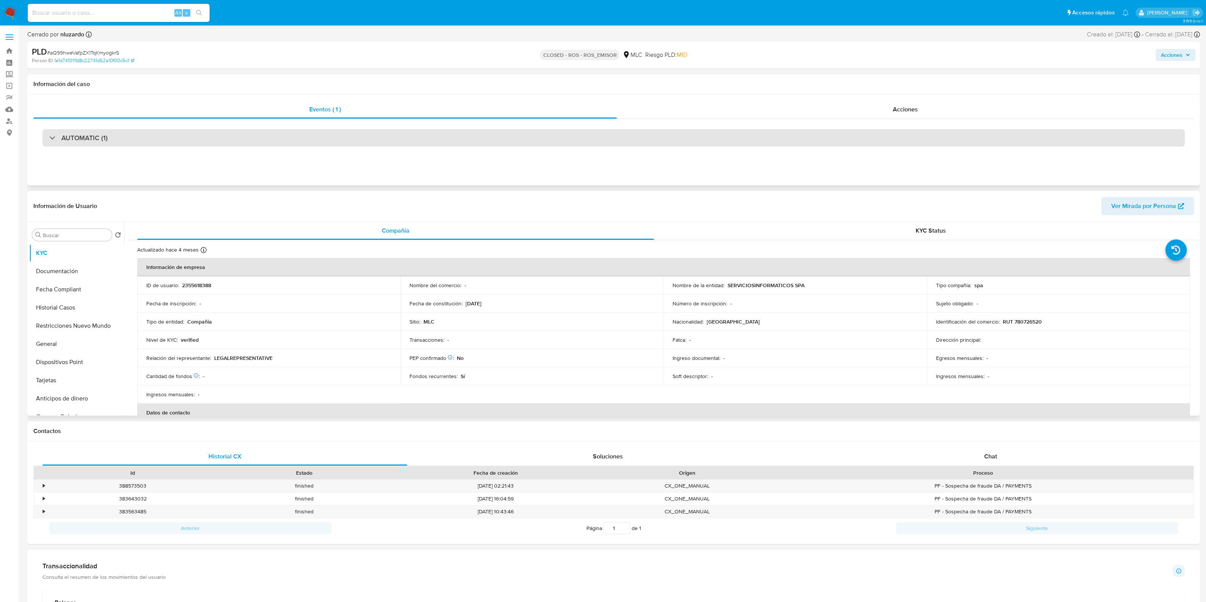
click at [320, 138] on div "AUTOMATIC (1)" at bounding box center [613, 137] width 1142 height 17
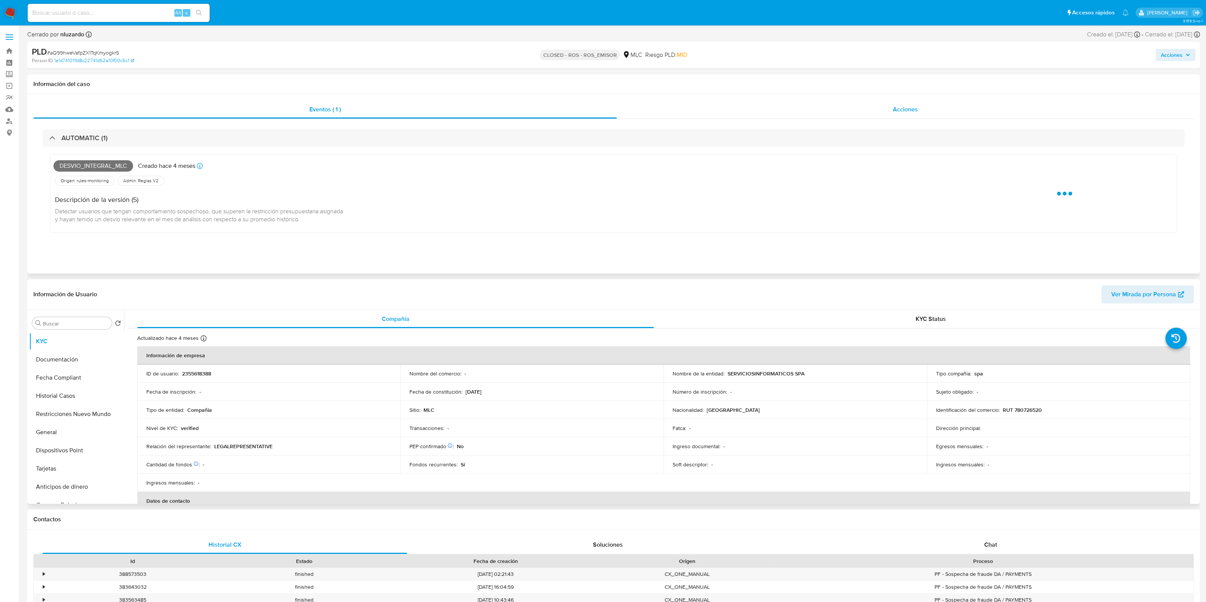
click at [845, 105] on div "Acciones" at bounding box center [905, 109] width 577 height 18
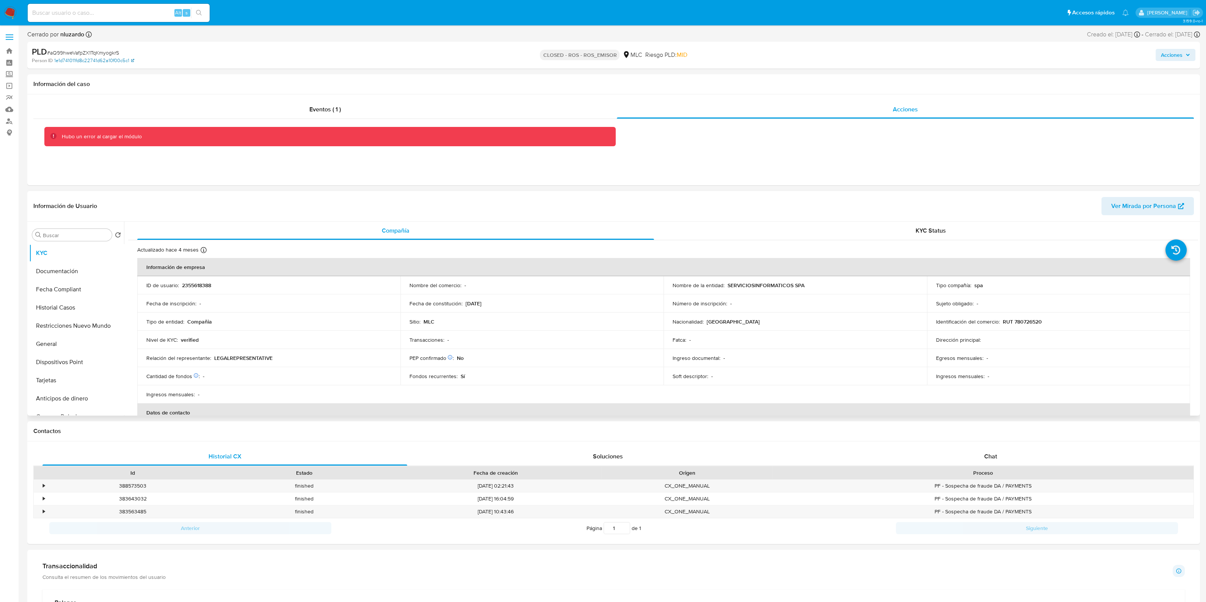
click at [91, 63] on link "1e1d741011fd8c22741d62a10f00c5c1" at bounding box center [94, 60] width 80 height 7
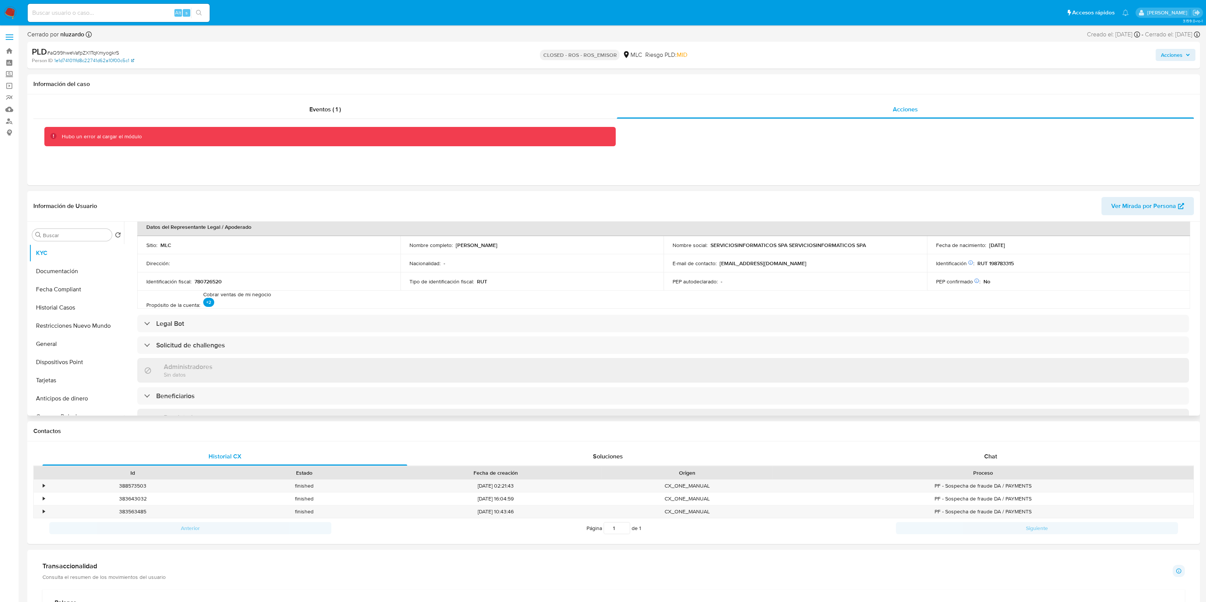
scroll to position [237, 0]
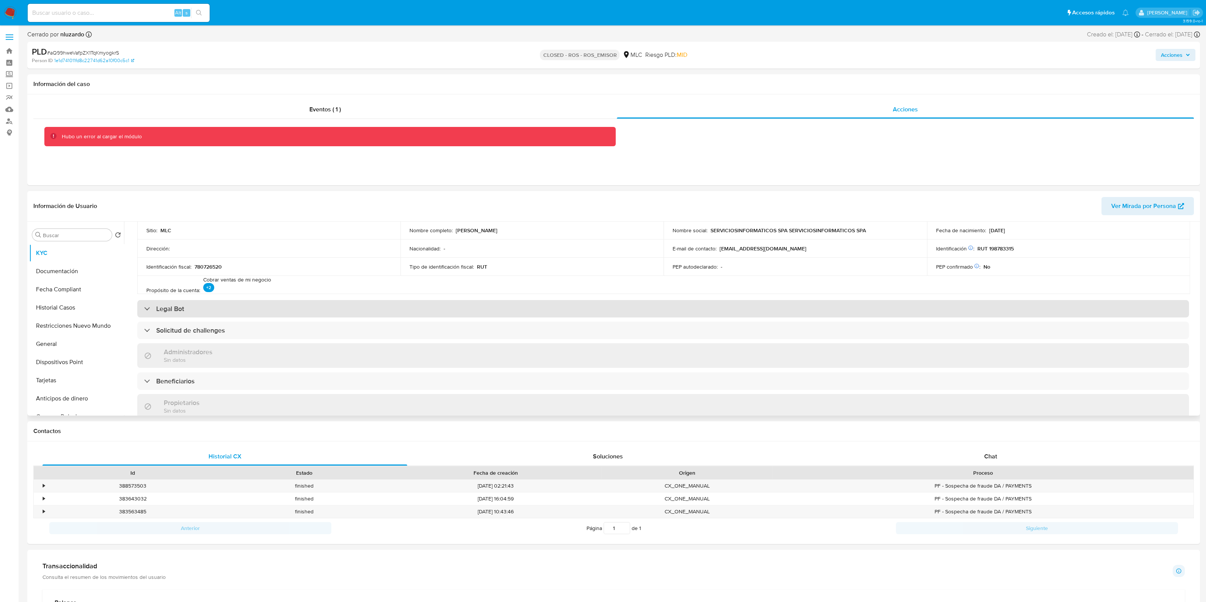
click at [295, 308] on div "Legal Bot" at bounding box center [662, 308] width 1051 height 17
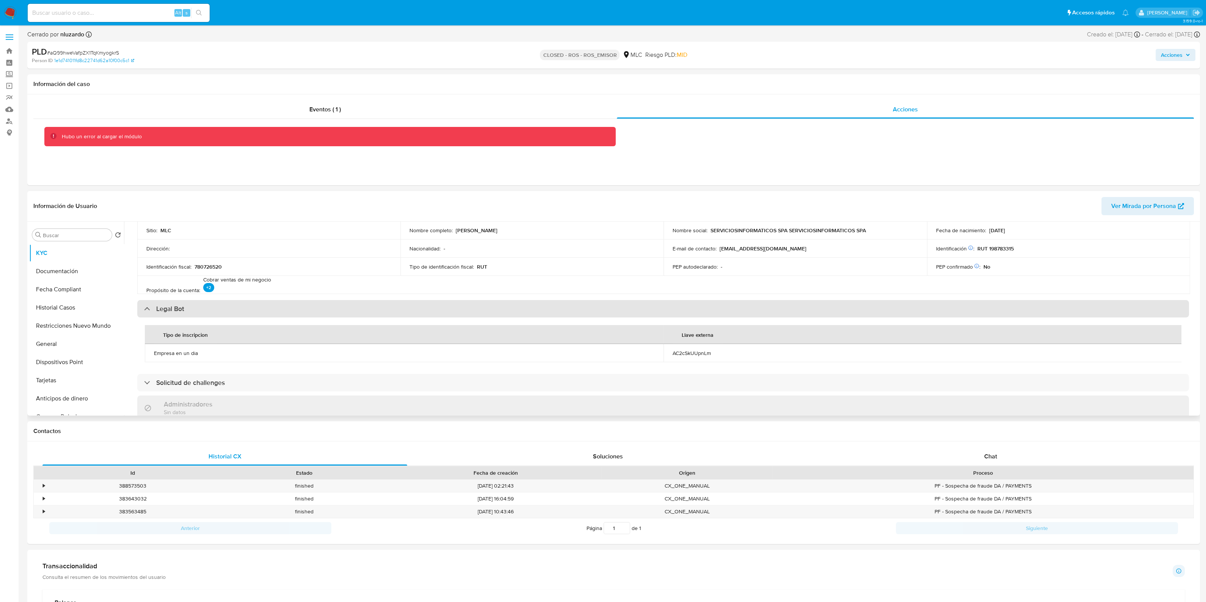
click at [295, 308] on div "Legal Bot" at bounding box center [662, 308] width 1051 height 17
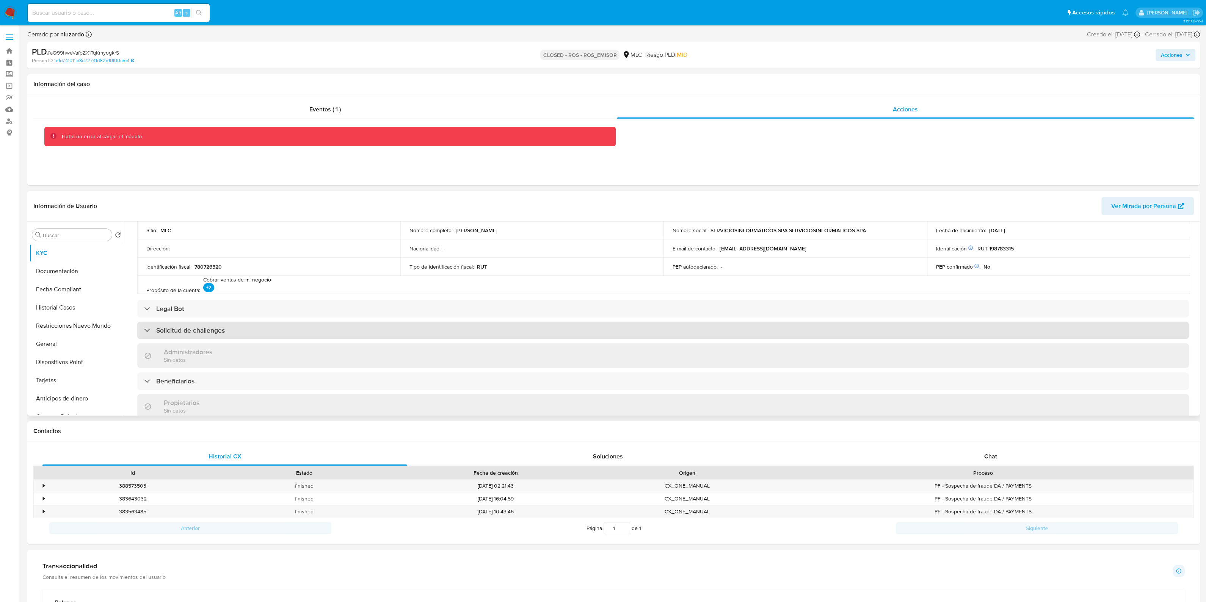
click at [294, 334] on div "Solicitud de challenges" at bounding box center [662, 330] width 1051 height 17
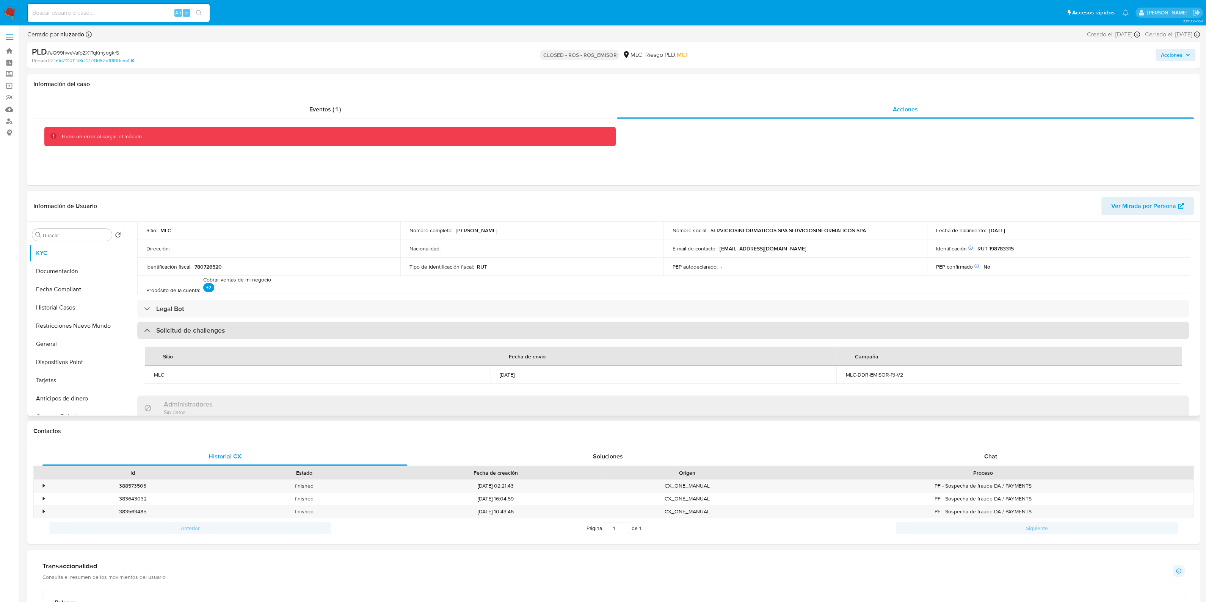
click at [294, 334] on div "Solicitud de challenges" at bounding box center [662, 330] width 1051 height 17
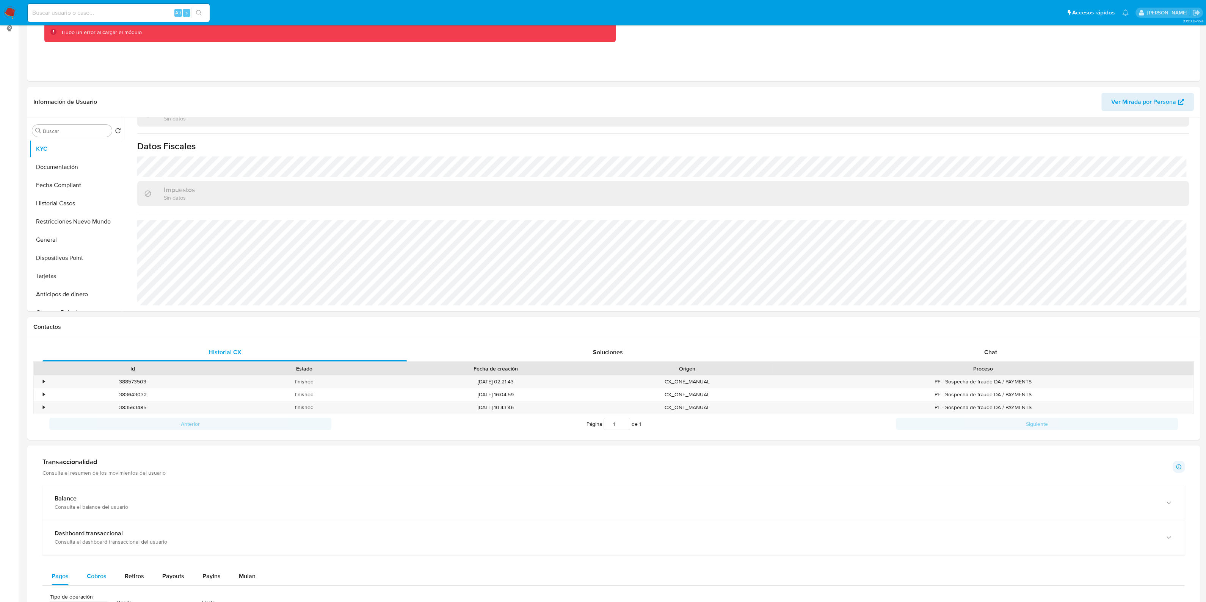
scroll to position [189, 0]
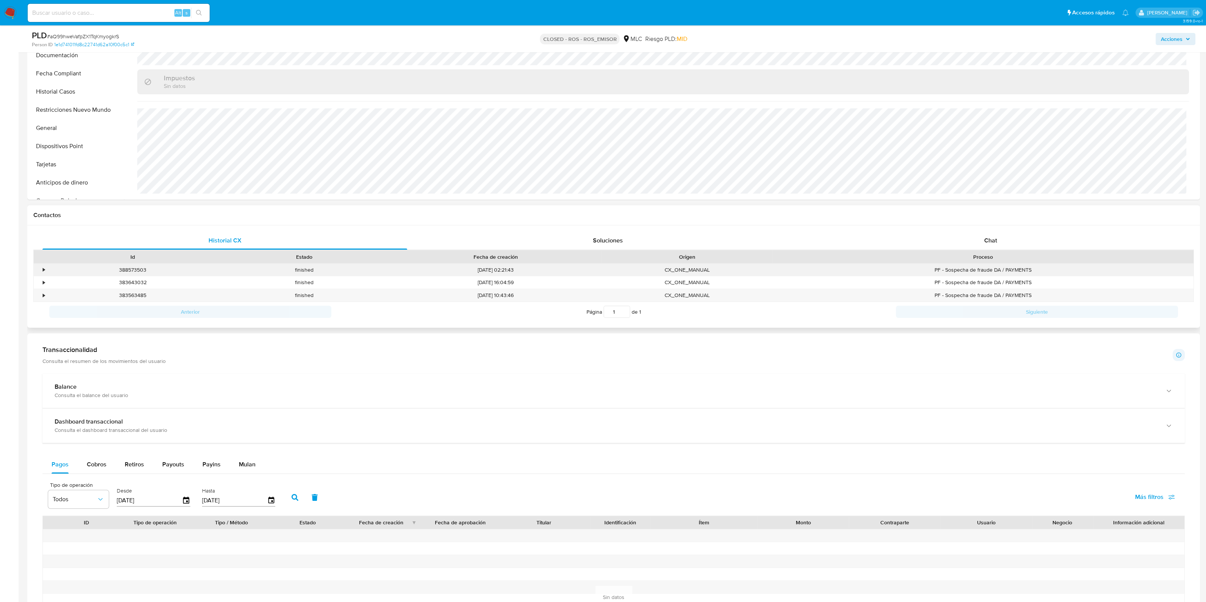
click at [45, 271] on div "•" at bounding box center [40, 270] width 13 height 13
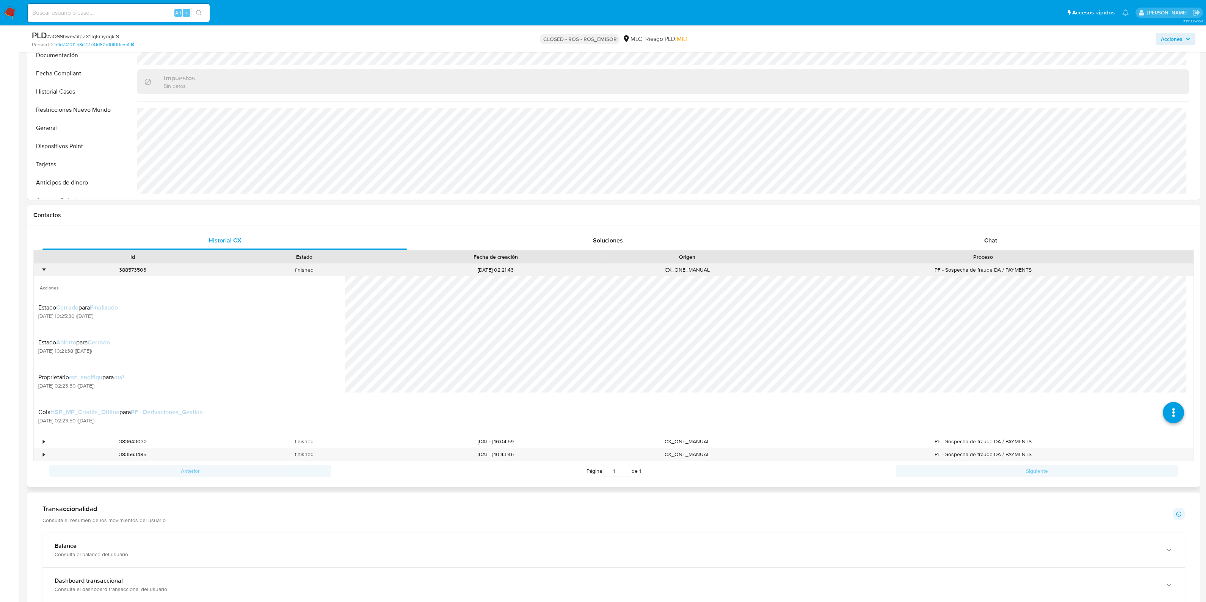
click at [45, 271] on div "•" at bounding box center [40, 270] width 13 height 13
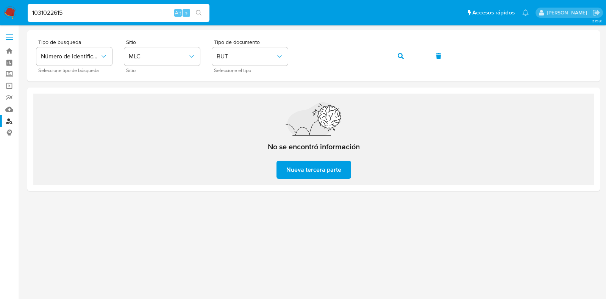
type input "1031022615"
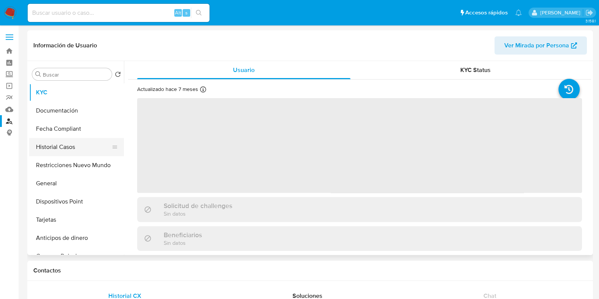
select select "10"
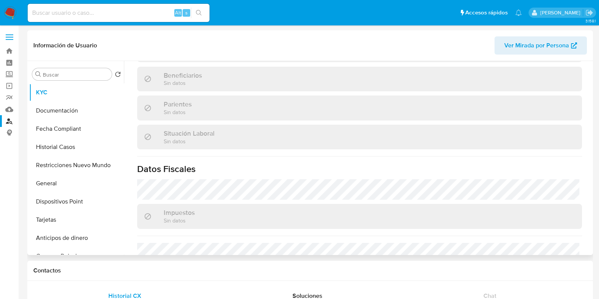
scroll to position [379, 0]
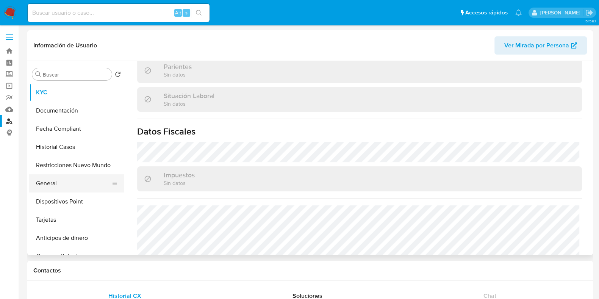
click at [66, 179] on button "General" at bounding box center [73, 183] width 89 height 18
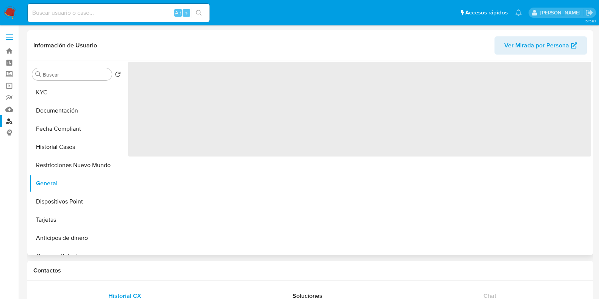
scroll to position [0, 0]
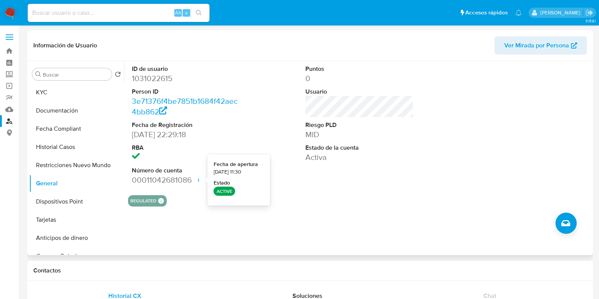
click at [201, 182] on icon at bounding box center [199, 180] width 6 height 6
click at [179, 177] on dd "00011042681086 Fecha de apertura [DATE] 11:30 Estado ACTIVE" at bounding box center [186, 180] width 108 height 11
click at [178, 177] on dd "00011042681086 Fecha de apertura [DATE] 11:30 Estado ACTIVE" at bounding box center [186, 180] width 108 height 11
click at [171, 183] on dd "00011042681086 Fecha de apertura [DATE] 11:30 Estado ACTIVE" at bounding box center [186, 180] width 108 height 11
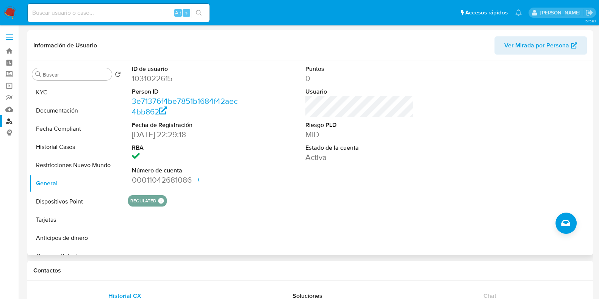
click at [265, 213] on div "ID de usuario 1031022615 Person ID 3e71376f4be7851b1684f42aec4bb862 Fecha de Re…" at bounding box center [357, 158] width 467 height 194
drag, startPoint x: 192, startPoint y: 181, endPoint x: 157, endPoint y: 180, distance: 34.5
click at [157, 180] on dd "00011042681086 Fecha de apertura [DATE] 11:30 Estado ACTIVE" at bounding box center [186, 180] width 108 height 11
drag, startPoint x: 148, startPoint y: 179, endPoint x: 190, endPoint y: 180, distance: 41.7
click at [190, 180] on dd "00011042681086 Fecha de apertura [DATE] 11:30 Estado ACTIVE" at bounding box center [186, 180] width 108 height 11
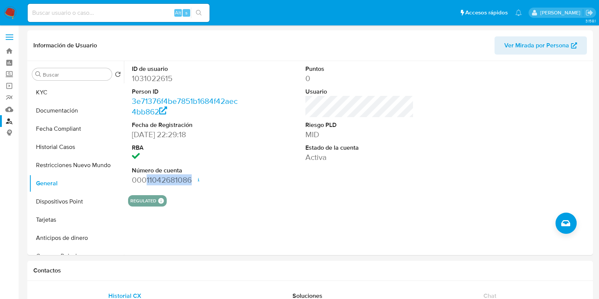
copy dd "11042681086"
click at [330, 195] on div "REGULATED REGULATED MLC EMISOR Evaluation Result COMPLIES User Regulated Date […" at bounding box center [359, 200] width 463 height 11
drag, startPoint x: 186, startPoint y: 173, endPoint x: 129, endPoint y: 171, distance: 56.9
click at [129, 171] on div "ID de usuario 1031022615 Person ID 3e71376f4be7851b1684f42aec4bb862 Fecha de Re…" at bounding box center [186, 125] width 116 height 128
copy dt "Número de cuenta"
